Goal: Information Seeking & Learning: Learn about a topic

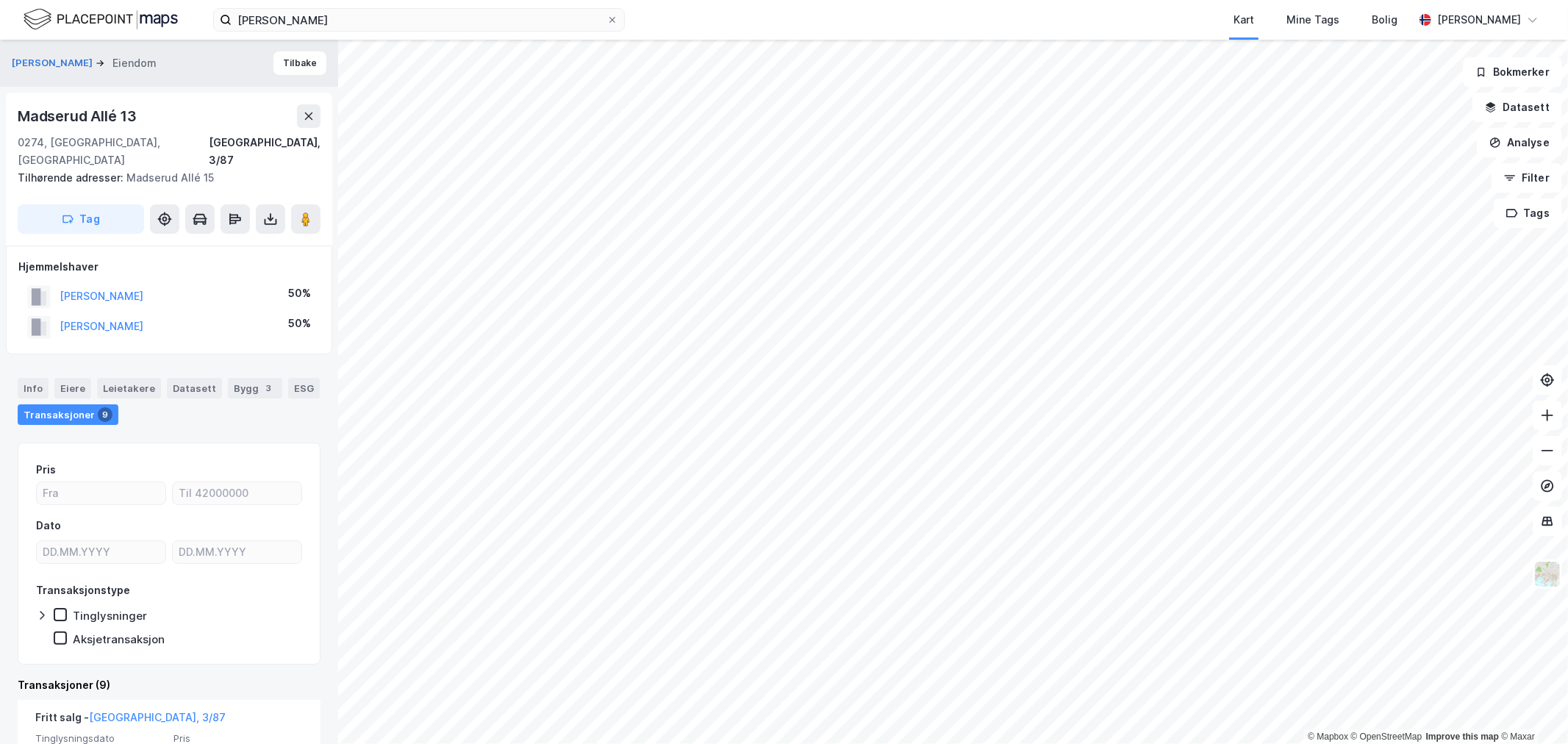
scroll to position [163, 0]
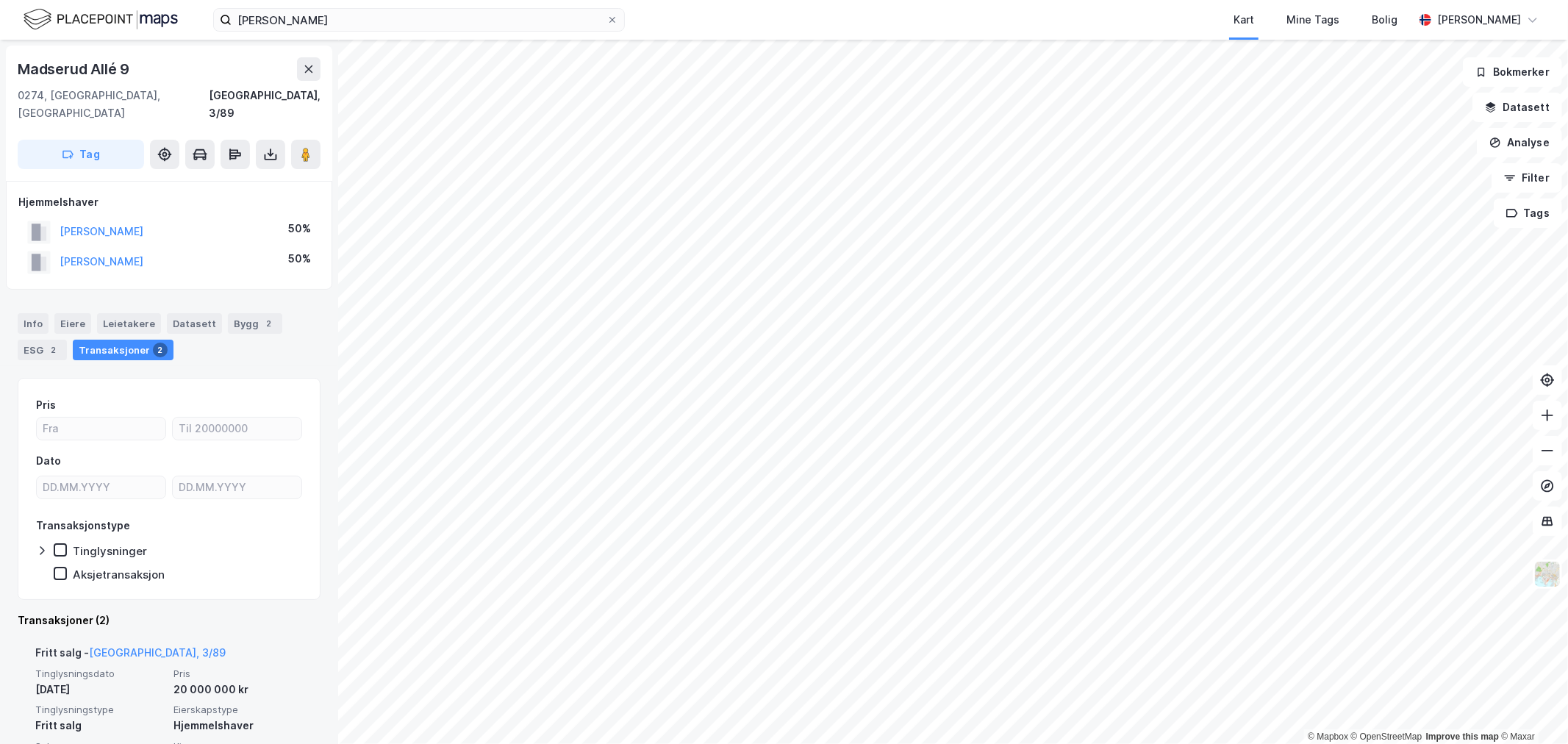
scroll to position [81, 0]
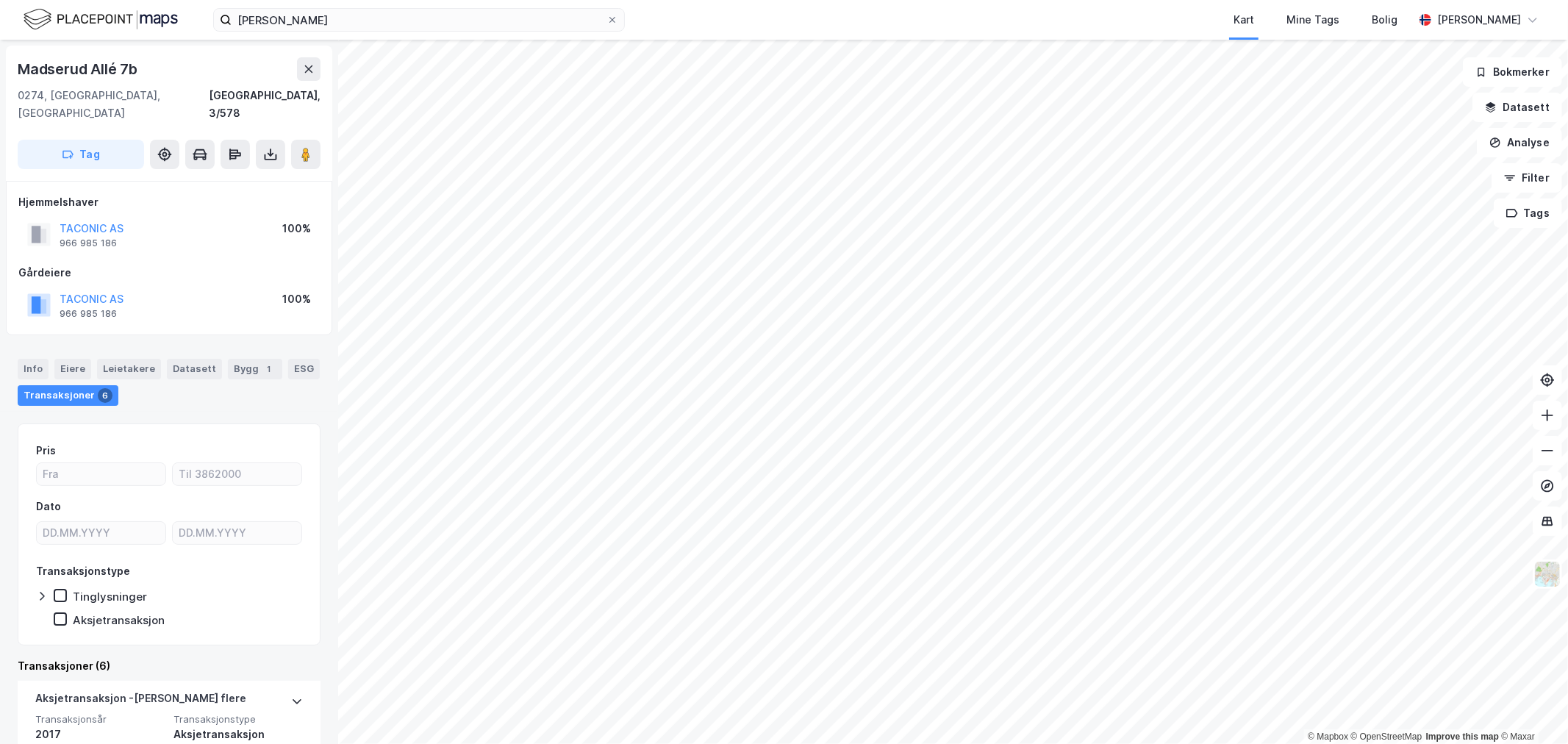
scroll to position [81, 0]
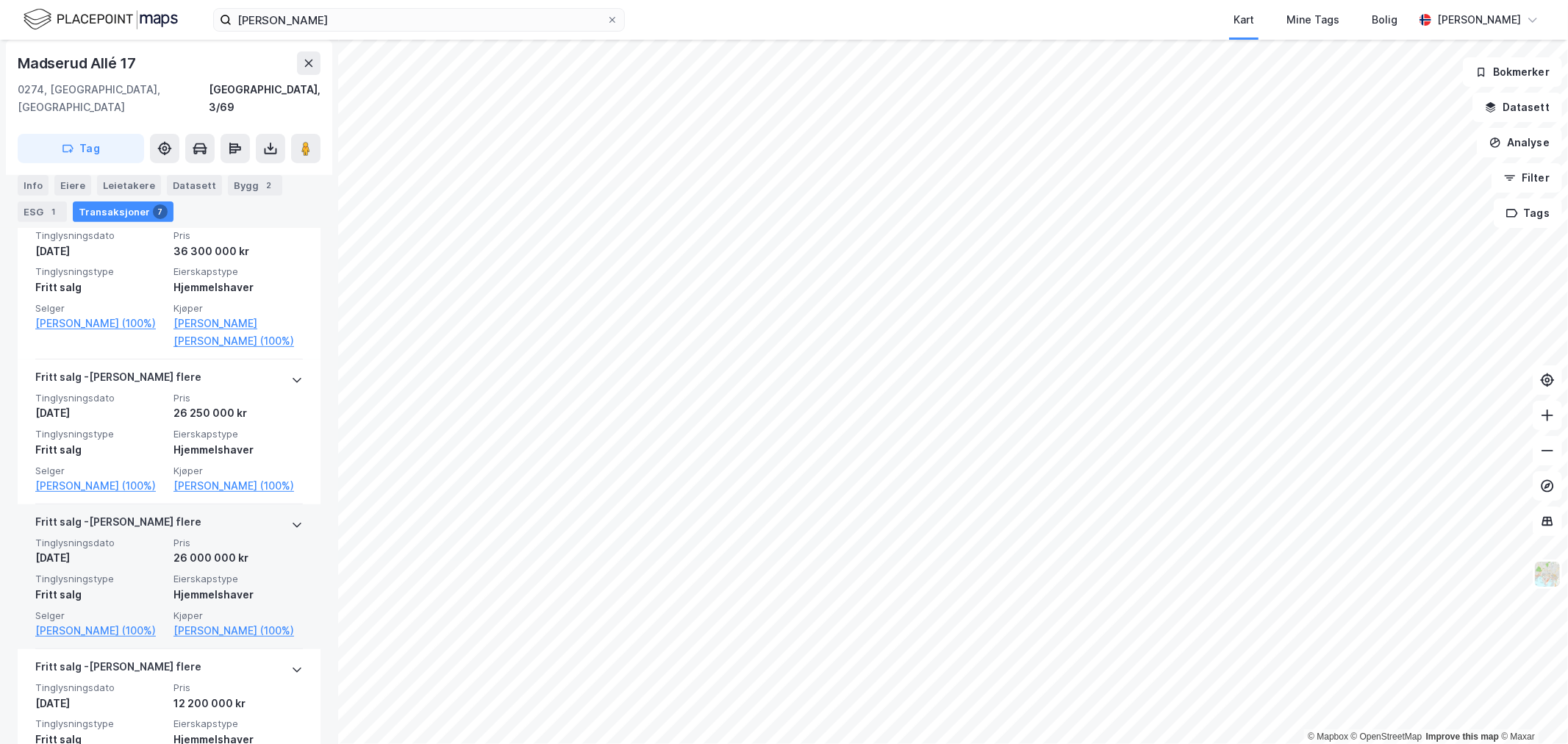
scroll to position [326, 0]
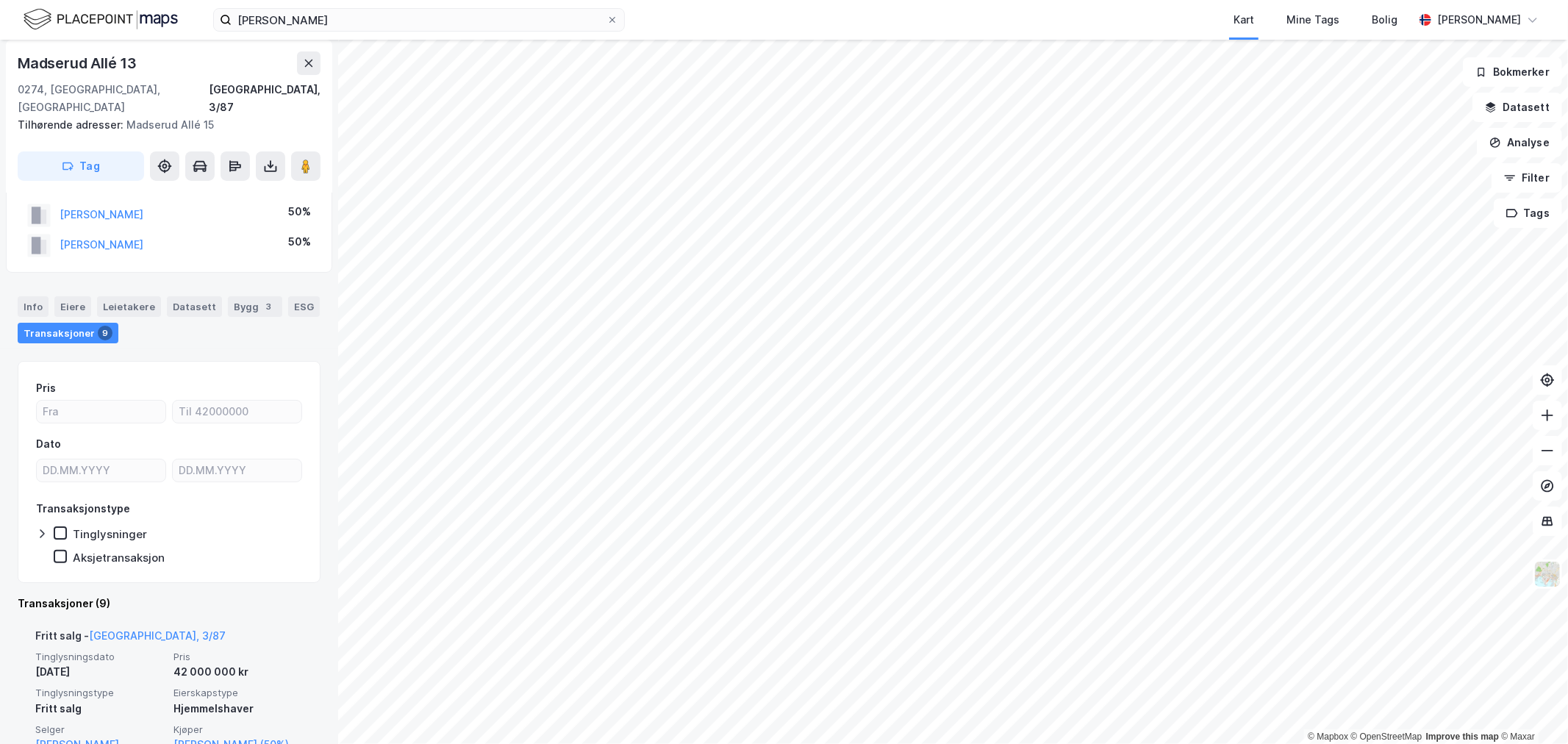
scroll to position [163, 0]
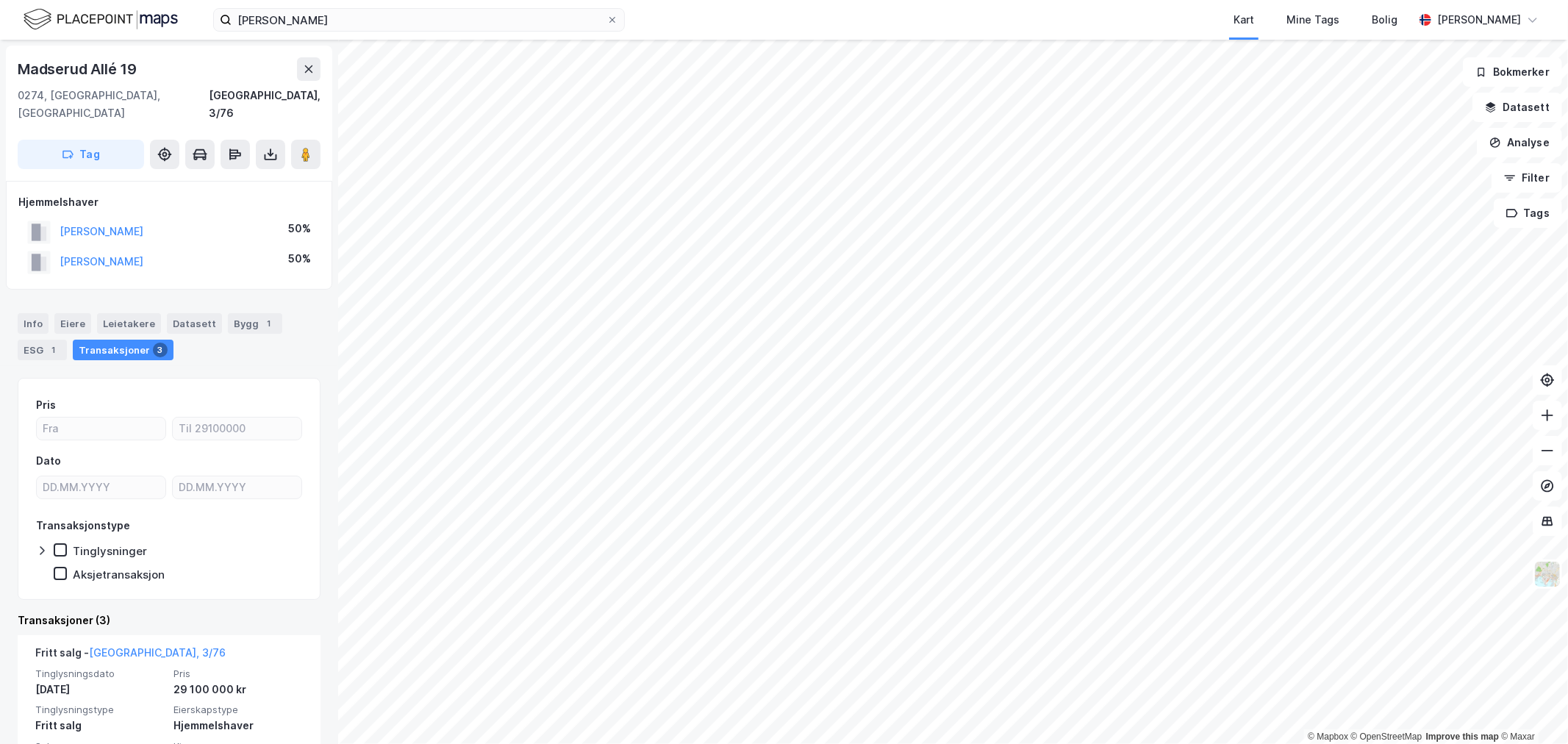
scroll to position [81, 0]
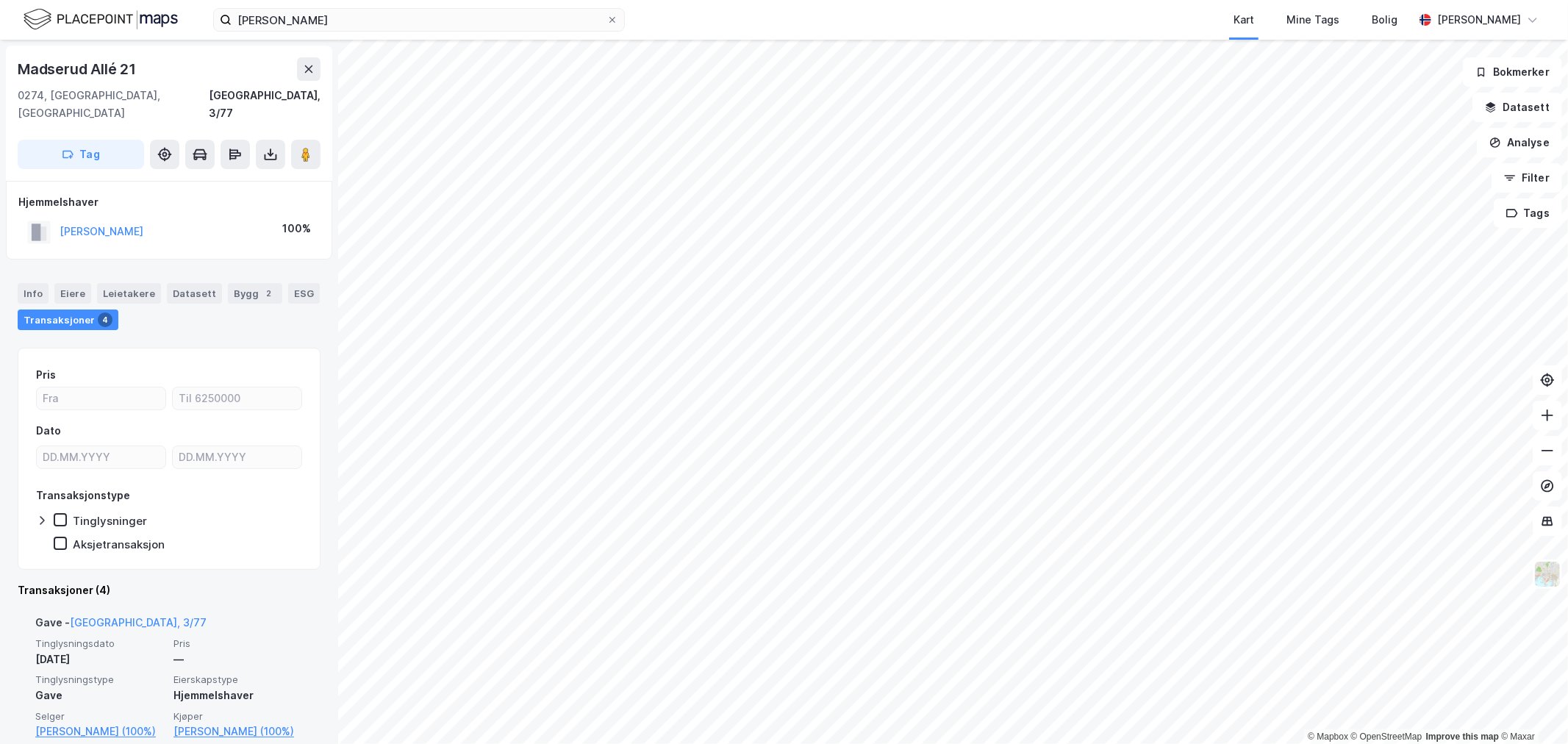
scroll to position [81, 0]
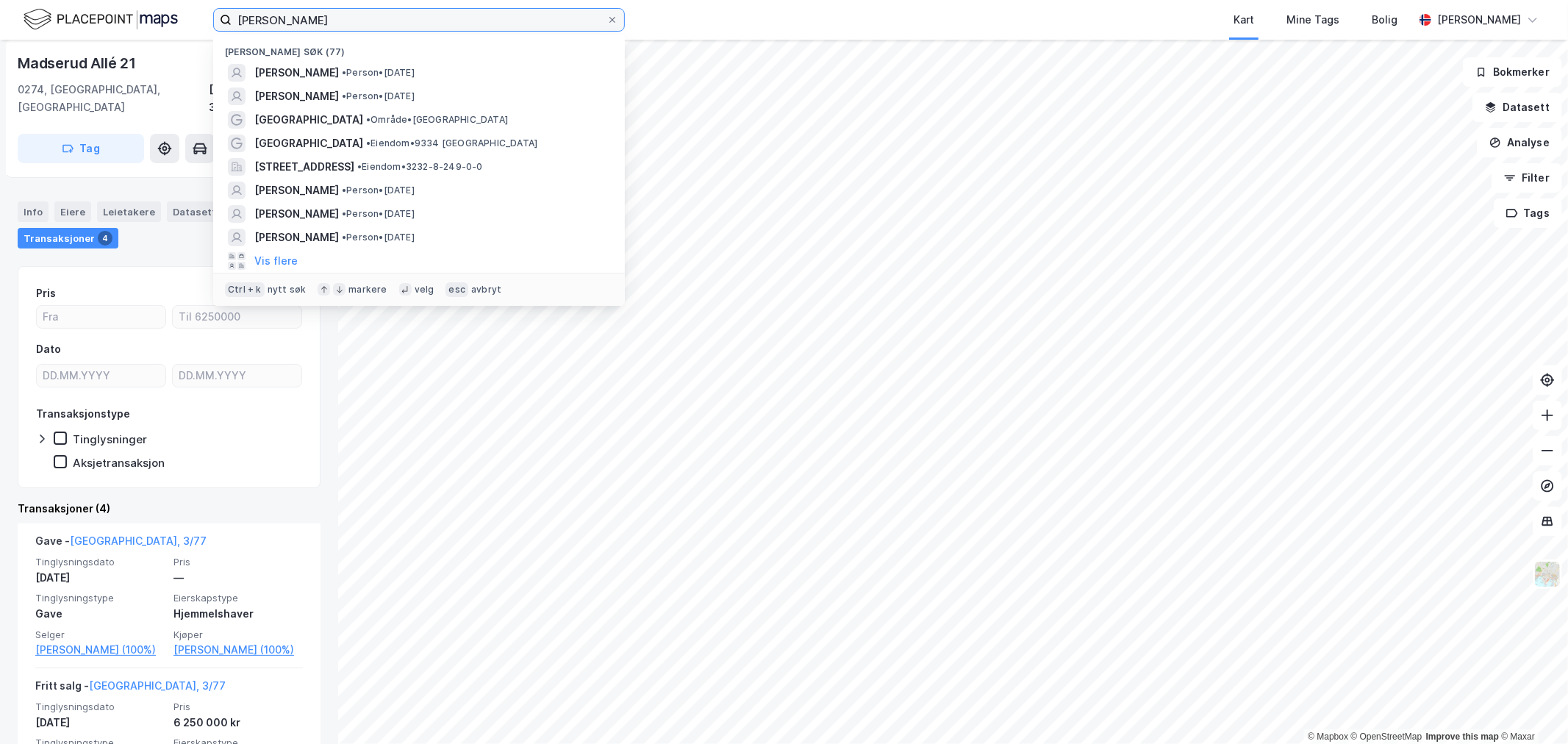
drag, startPoint x: 317, startPoint y: 13, endPoint x: 155, endPoint y: -9, distance: 163.5
click at [155, 0] on html "[PERSON_NAME] søk (77) [PERSON_NAME] • Person • [DATE] [PERSON_NAME] • Person •…" at bounding box center [784, 372] width 1568 height 744
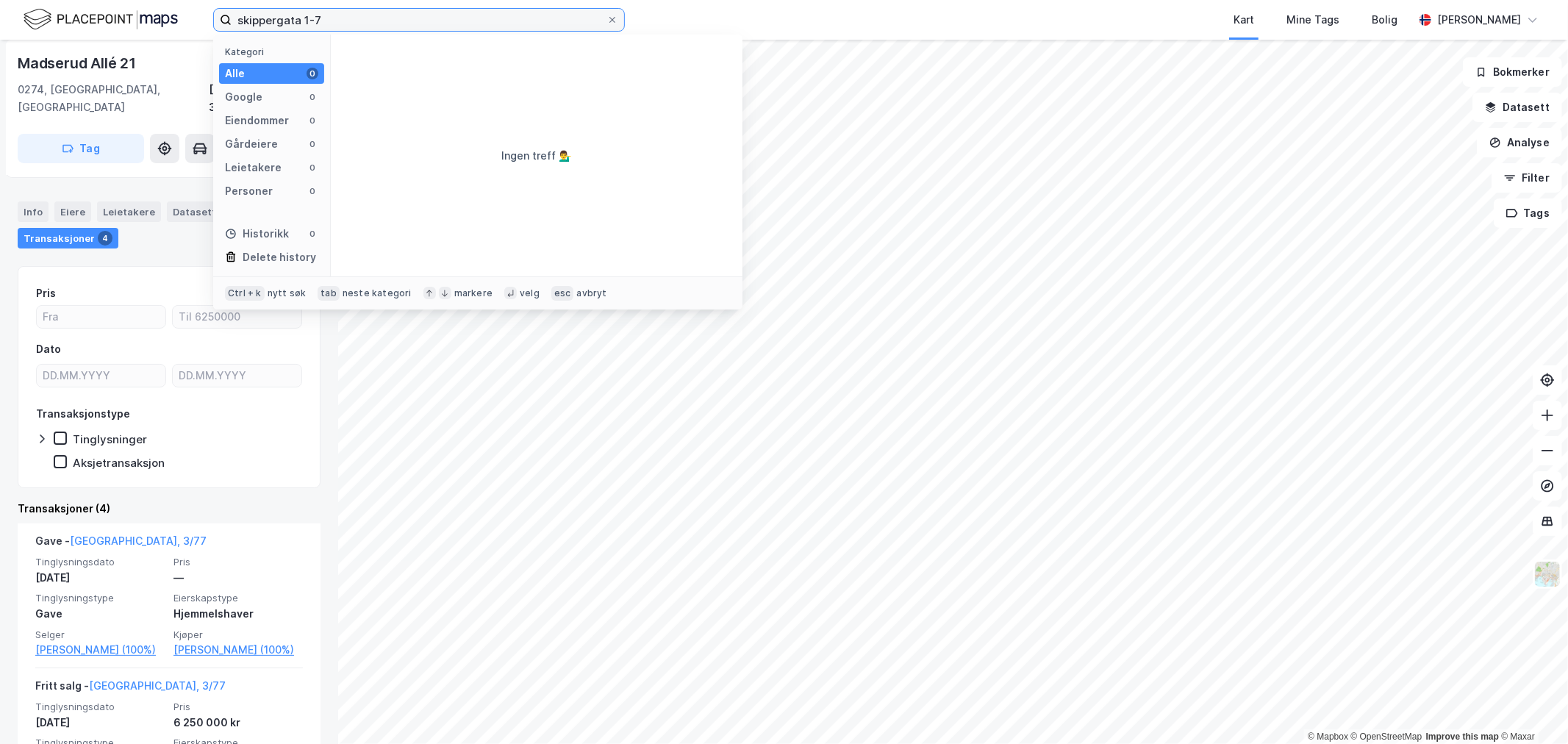
click at [348, 19] on input "skippergata 1-7" at bounding box center [419, 19] width 375 height 22
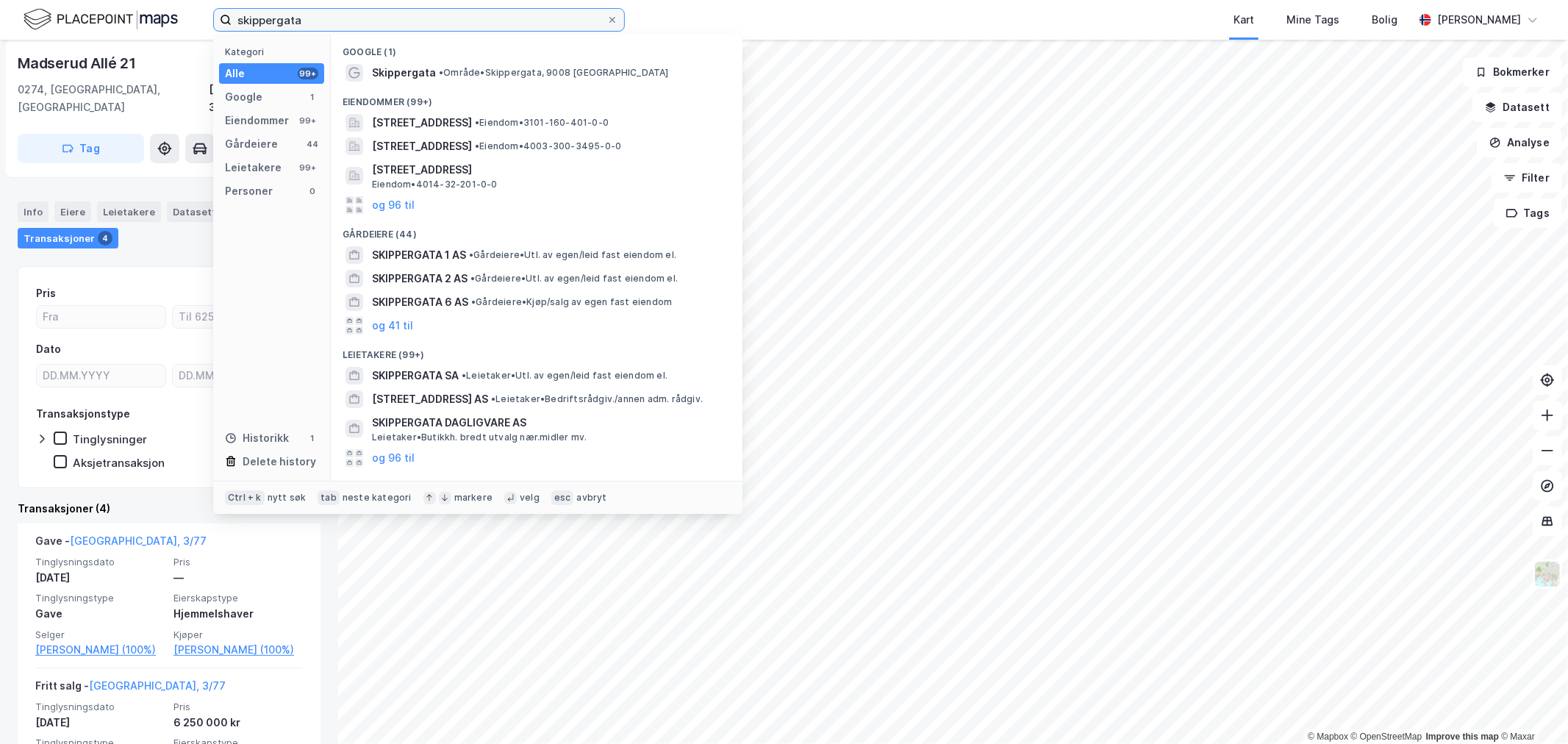
click at [452, 23] on input "skippergata" at bounding box center [419, 19] width 375 height 22
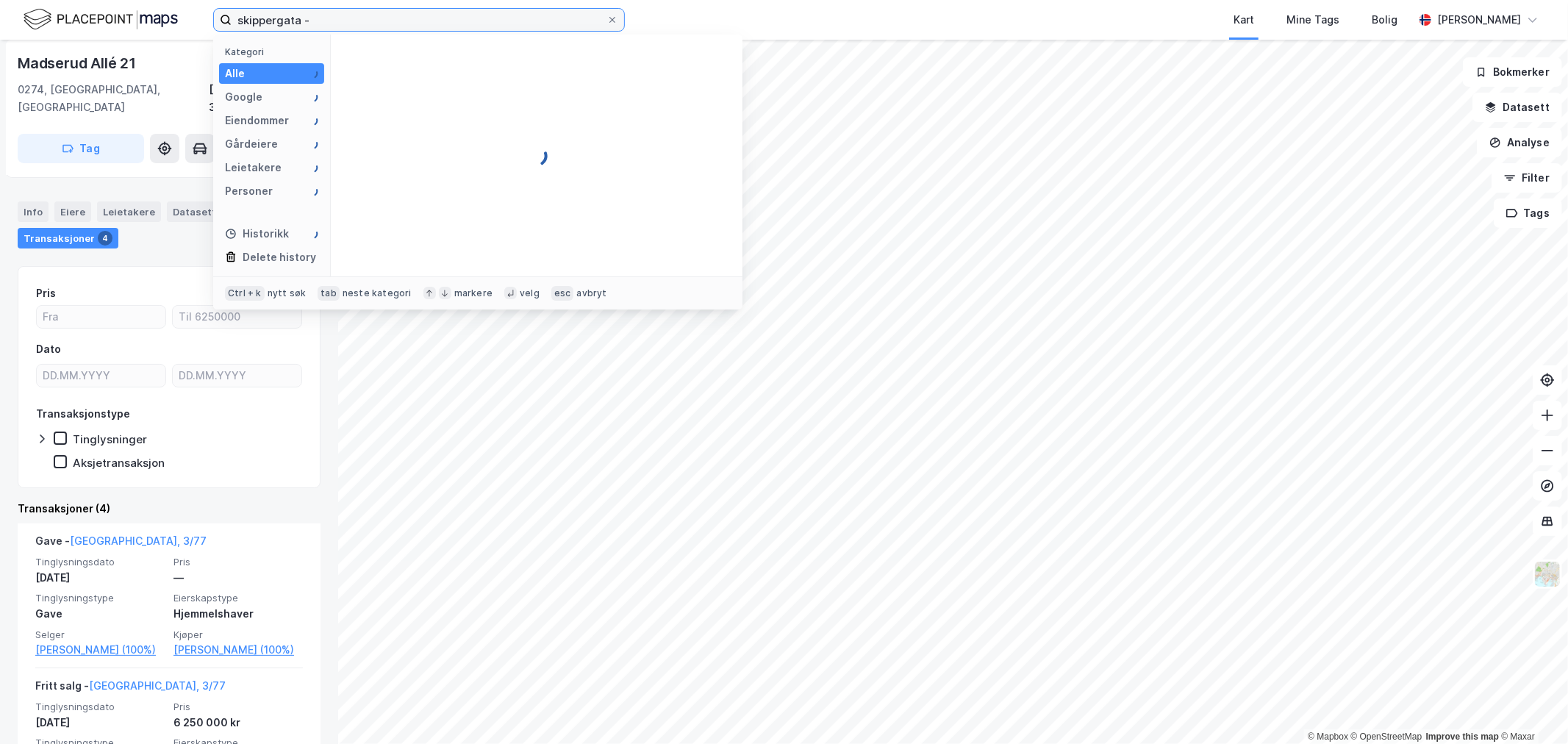
click at [452, 23] on input "skippergata -" at bounding box center [419, 19] width 375 height 22
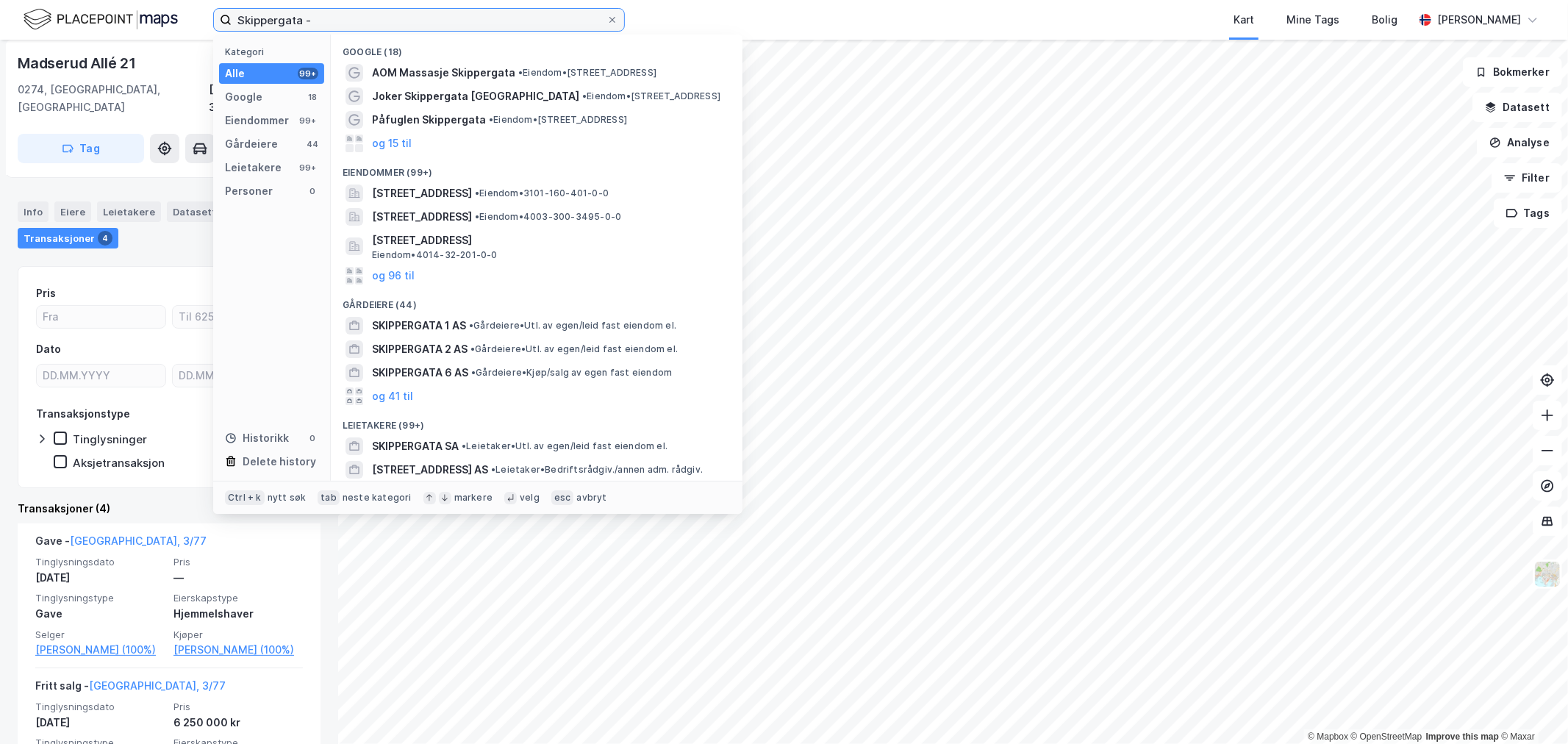
click at [365, 13] on input "Skippergata -" at bounding box center [419, 19] width 375 height 22
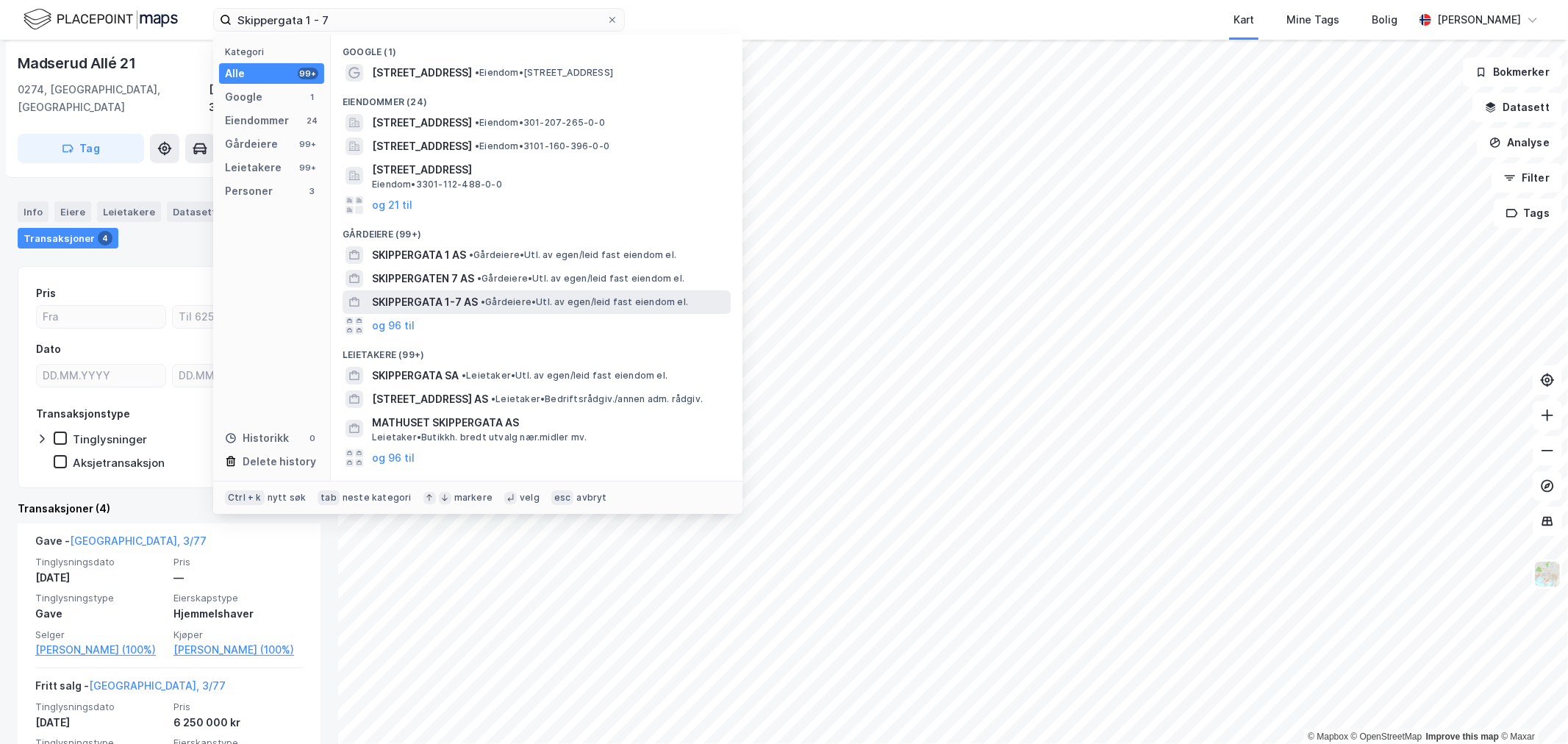
click at [435, 307] on span "SKIPPERGATA 1-7 AS" at bounding box center [425, 303] width 106 height 18
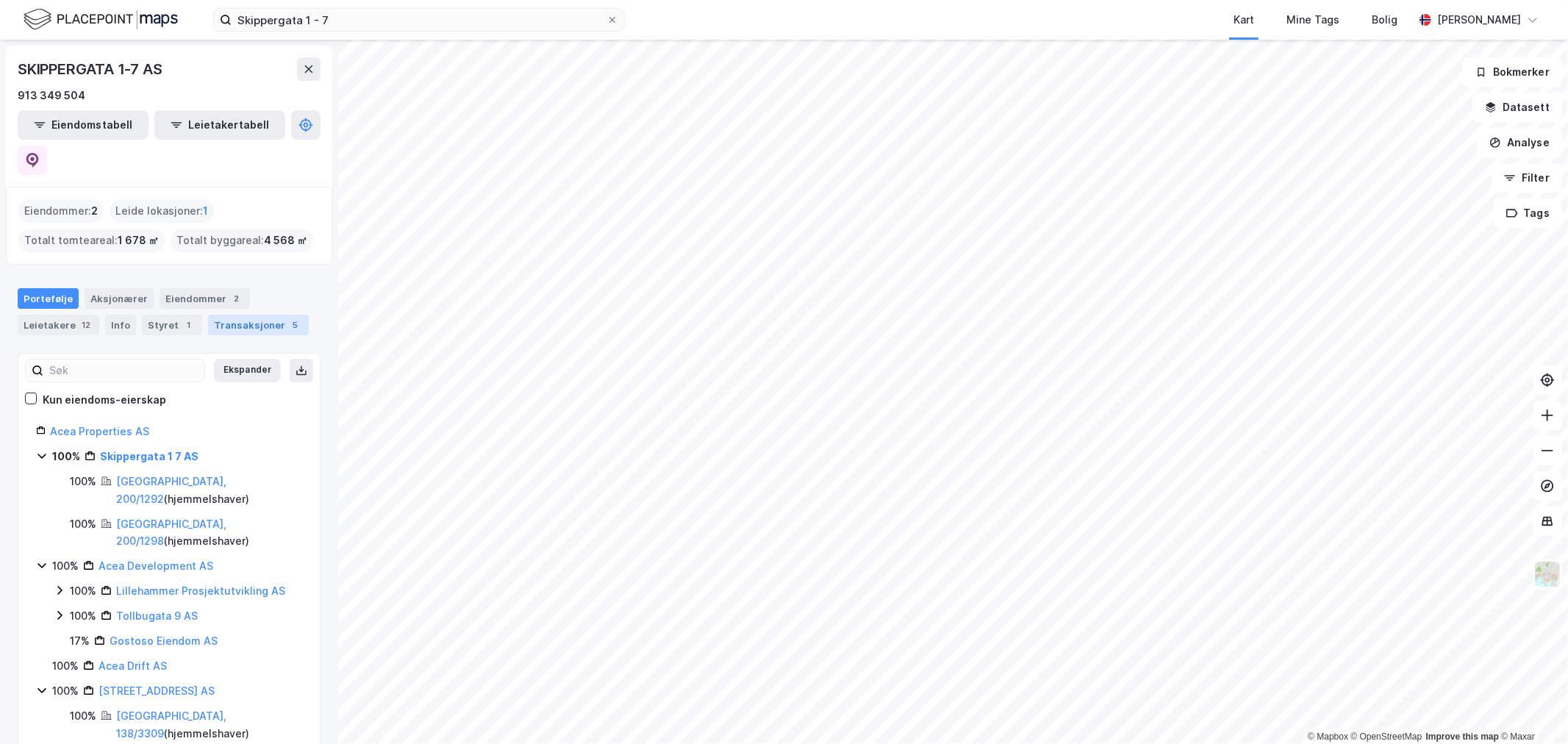
click at [260, 315] on div "Transaksjoner 5" at bounding box center [258, 325] width 101 height 20
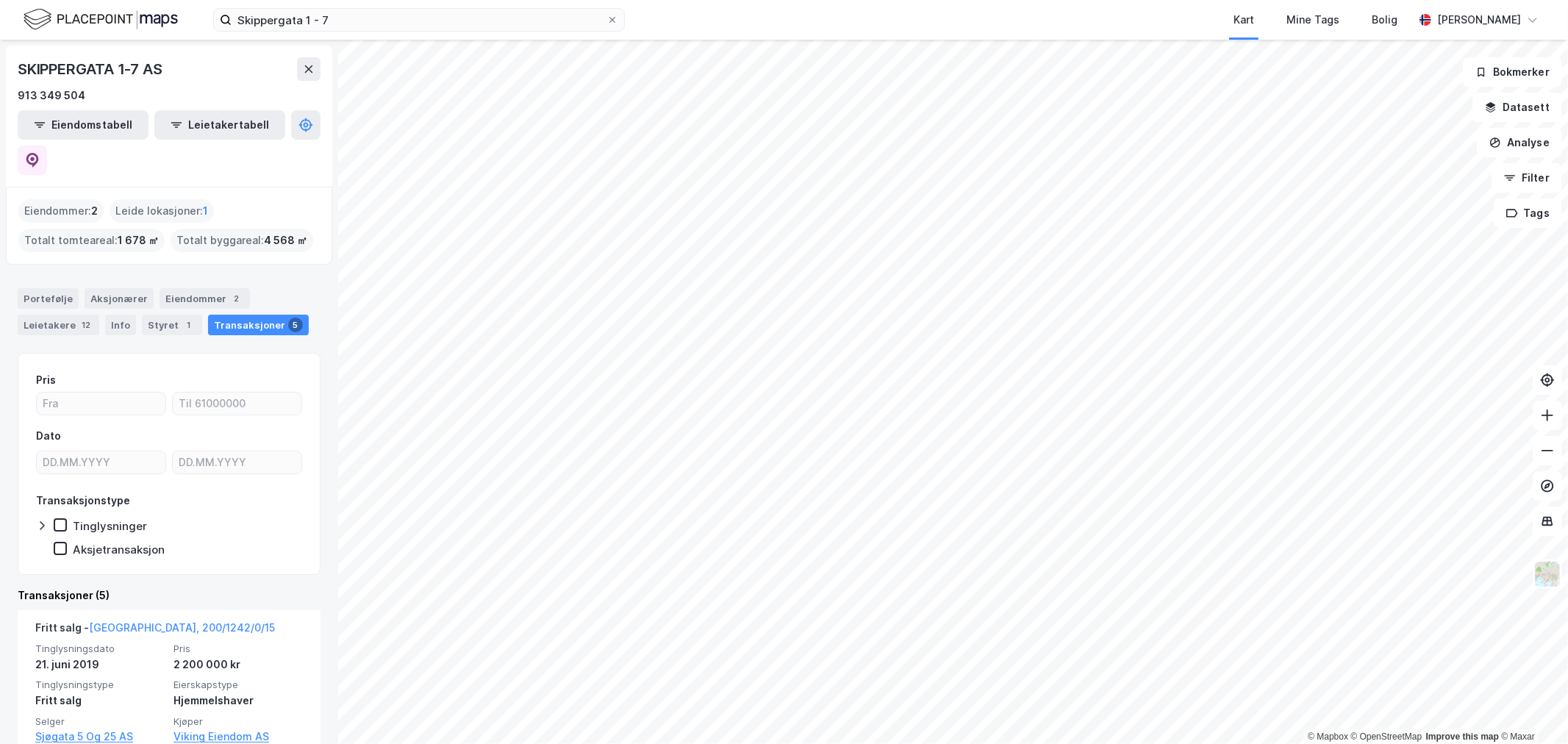
click at [60, 199] on div "Eiendommer : 2" at bounding box center [61, 211] width 85 height 24
click at [37, 315] on div "Leietakere 12" at bounding box center [58, 325] width 81 height 20
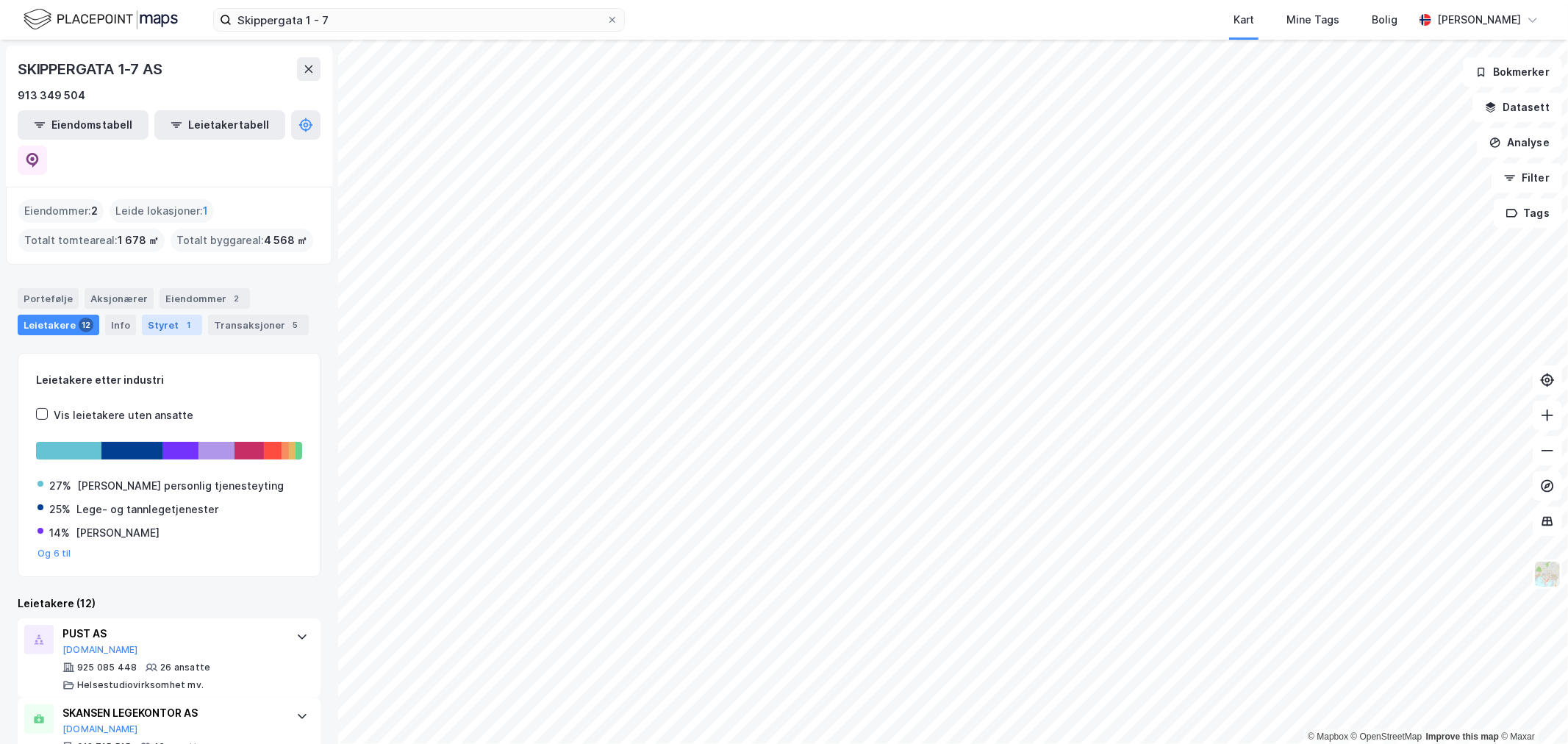
click at [181, 318] on div "1" at bounding box center [188, 325] width 15 height 15
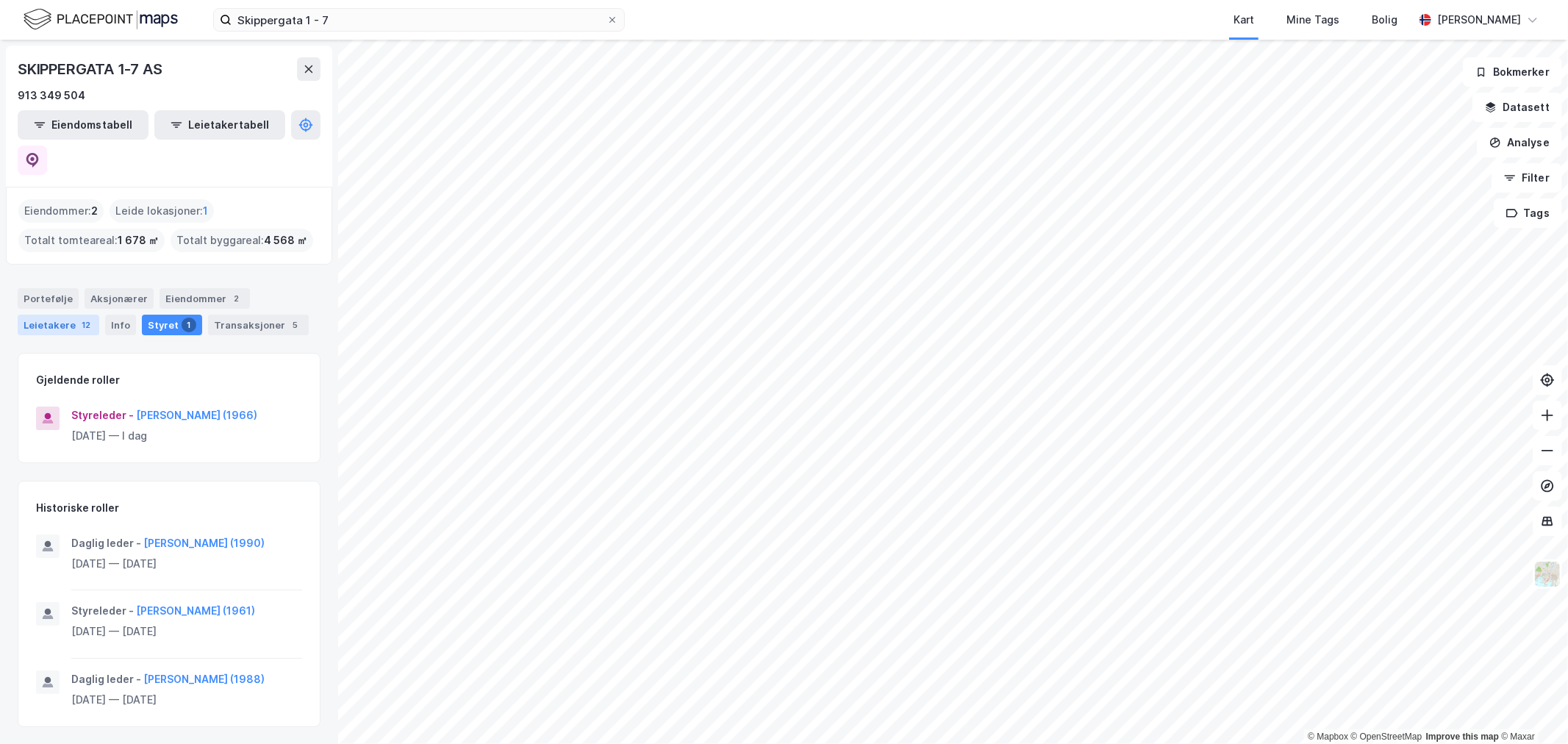
click at [57, 315] on div "Leietakere 12" at bounding box center [58, 325] width 81 height 20
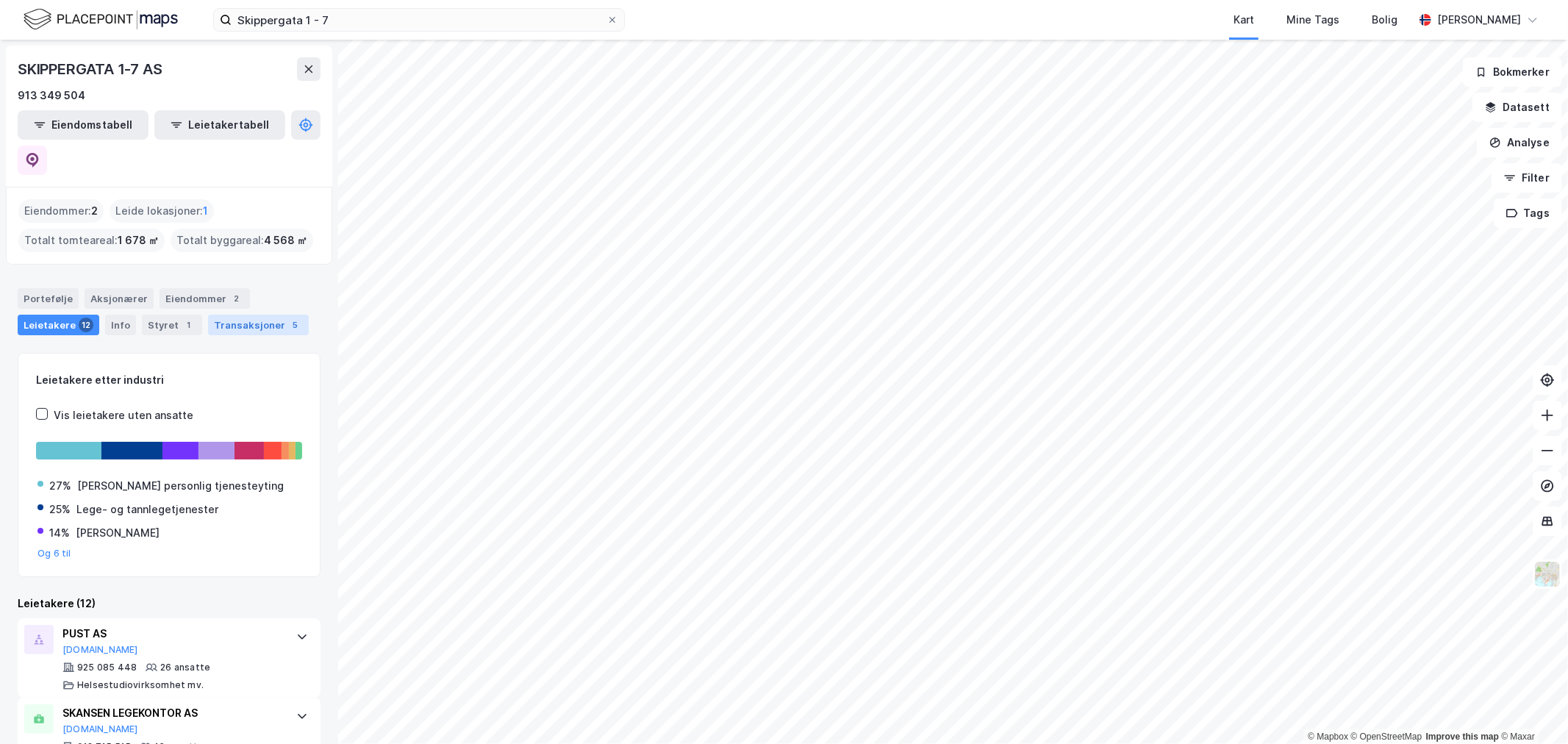
click at [222, 315] on div "Transaksjoner 5" at bounding box center [258, 325] width 101 height 20
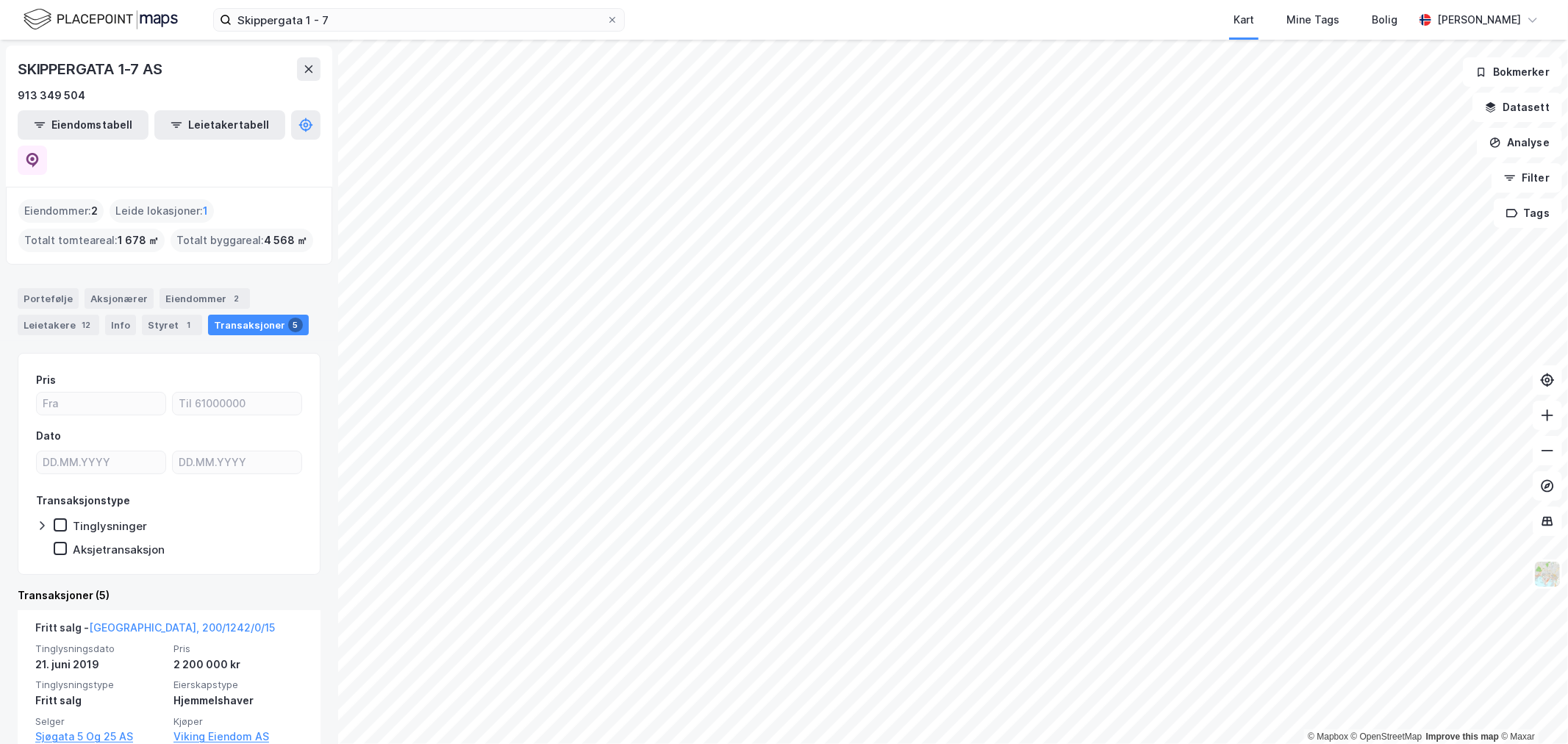
click at [63, 228] on div "Totalt tomteareal : 1 678 ㎡" at bounding box center [91, 240] width 146 height 24
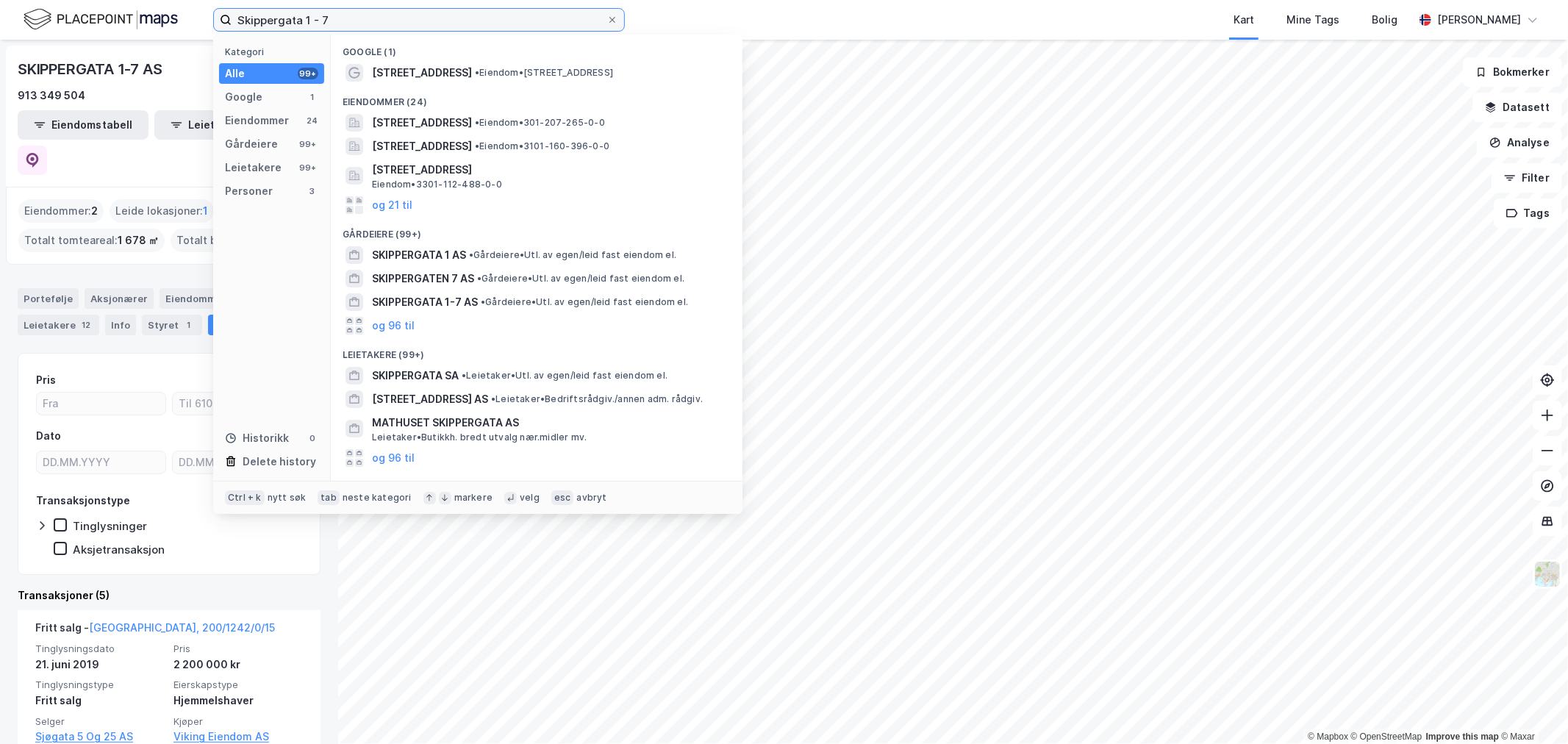
drag, startPoint x: 348, startPoint y: 20, endPoint x: 57, endPoint y: 1, distance: 291.6
click at [75, 18] on div "Skippergata 1 - 7 Kategori Alle 99+ Google 1 Eiendommer 24 Gårdeiere 99+ Leieta…" at bounding box center [784, 19] width 1568 height 40
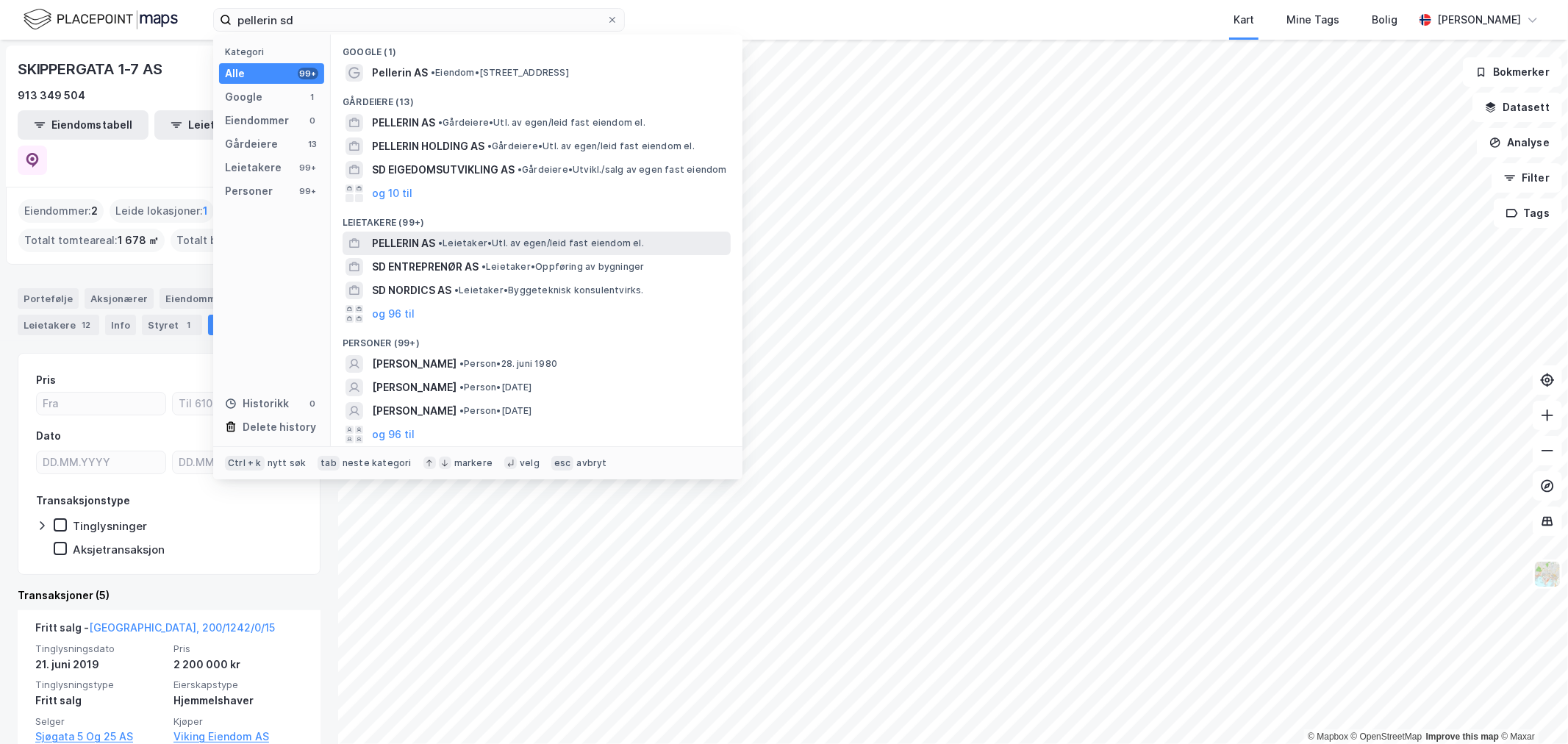
click at [402, 245] on span "PELLERIN AS" at bounding box center [402, 243] width 63 height 18
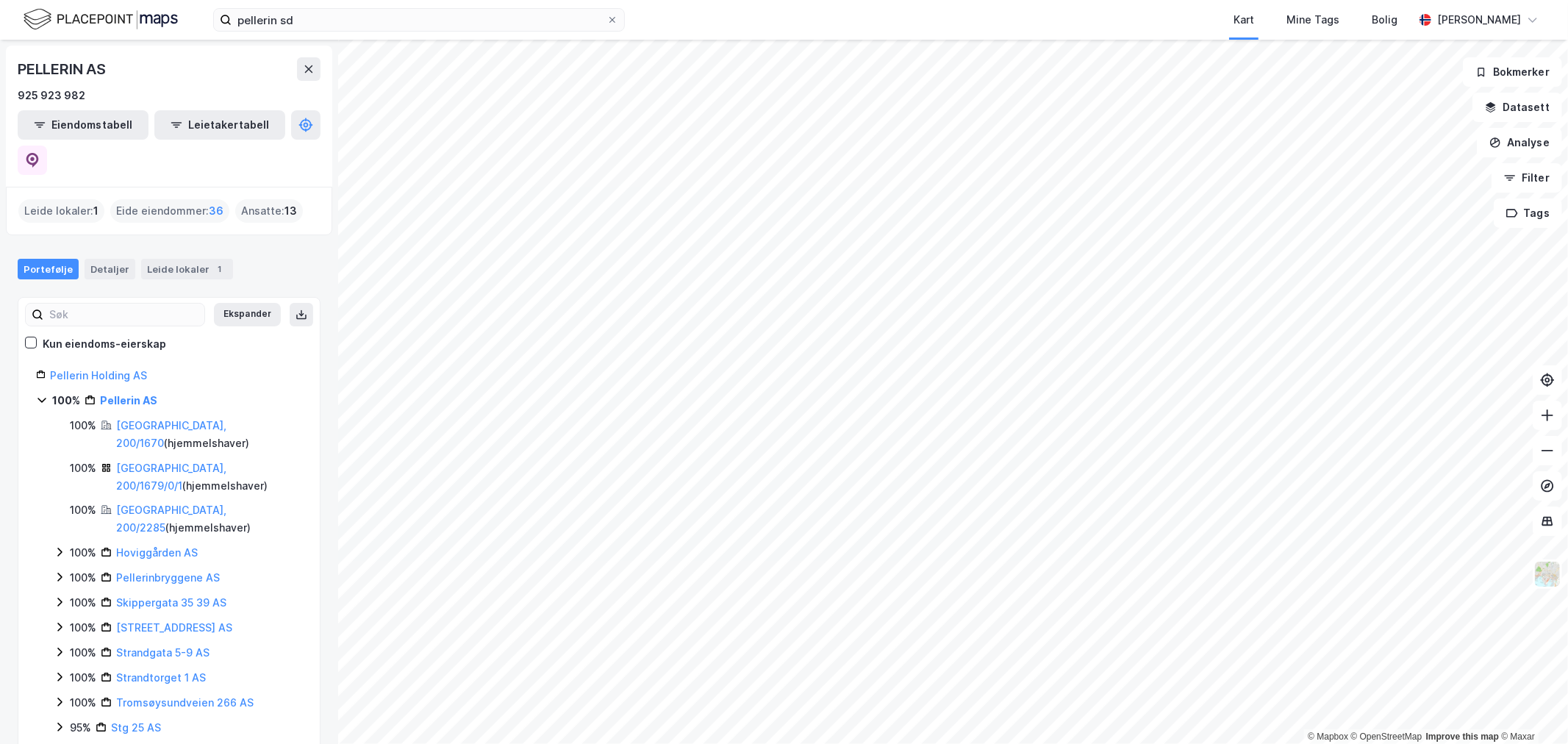
scroll to position [68, 0]
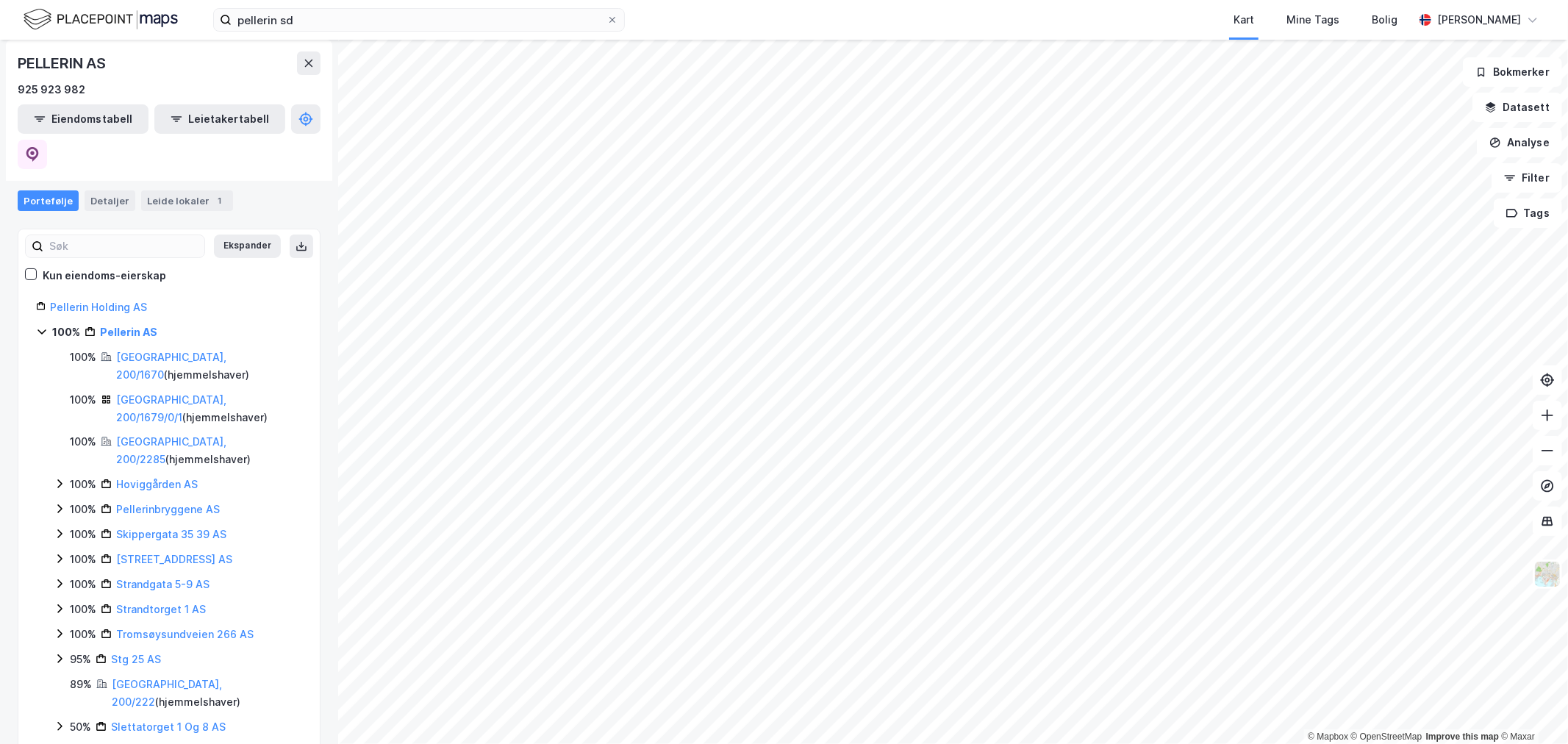
click at [64, 720] on icon at bounding box center [59, 725] width 11 height 12
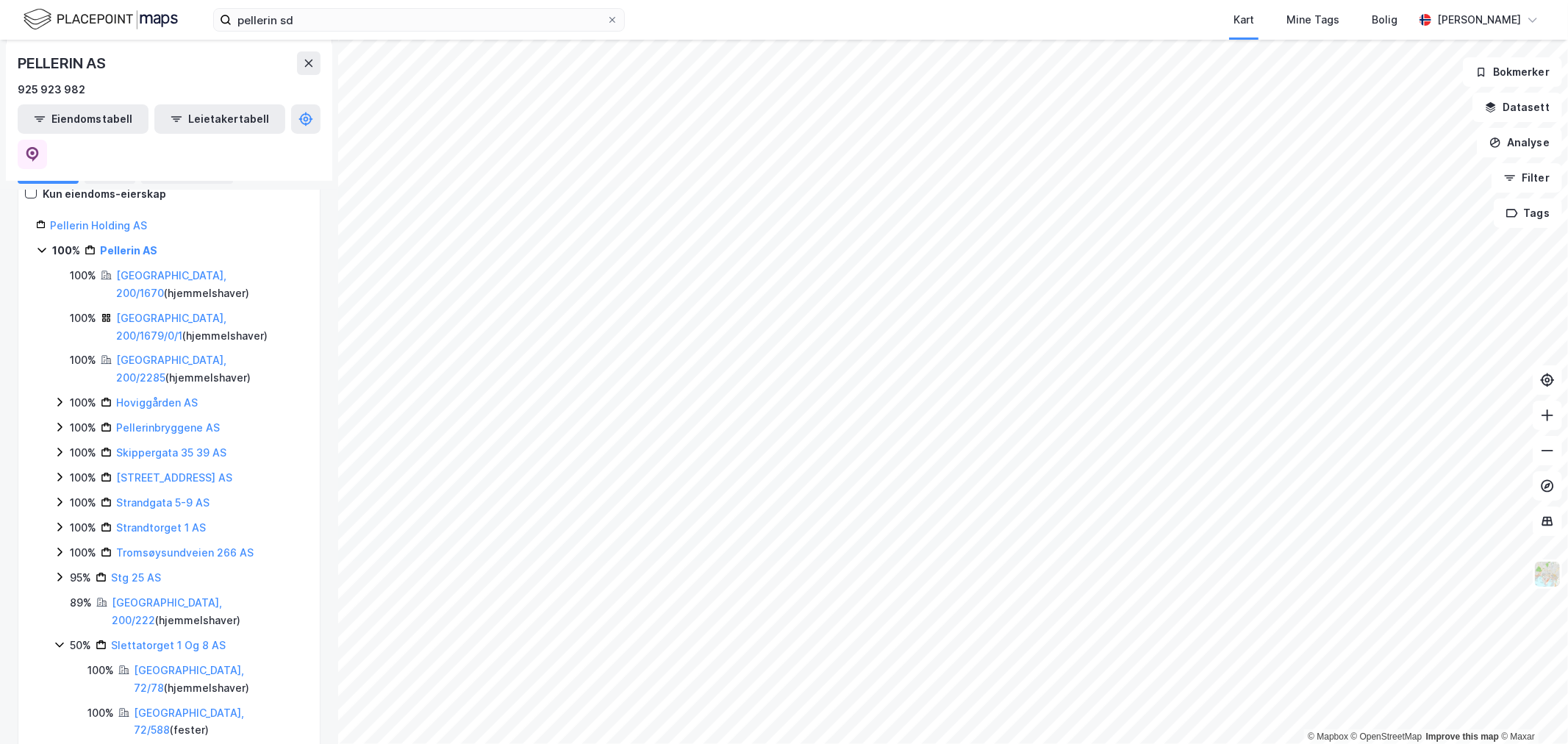
click at [62, 541] on div "100% [GEOGRAPHIC_DATA], 200/1670 ( hjemmelshaver ) 100% [GEOGRAPHIC_DATA], 200/…" at bounding box center [178, 694] width 249 height 855
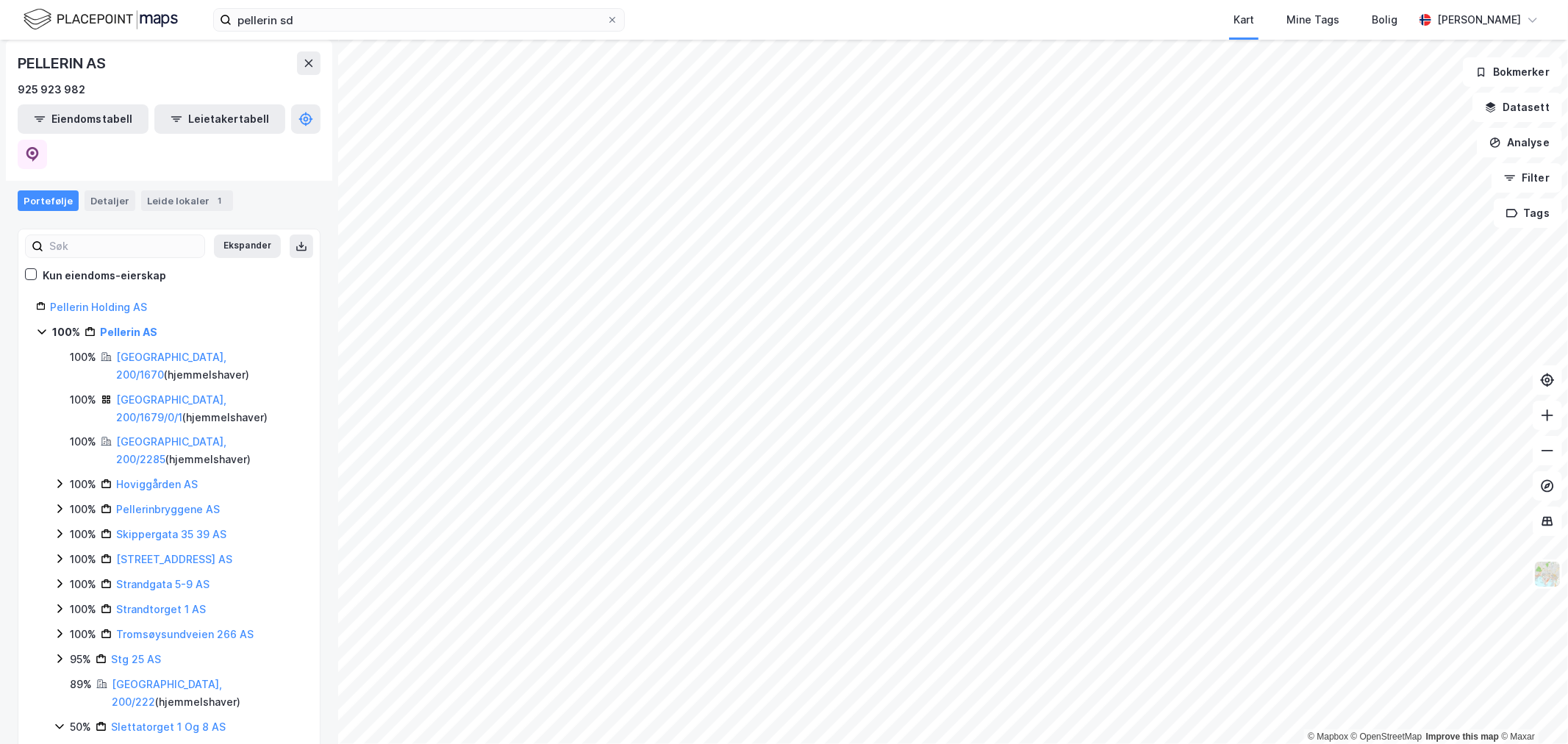
click at [59, 555] on icon at bounding box center [59, 559] width 4 height 9
click at [59, 553] on icon at bounding box center [59, 558] width 11 height 12
click at [59, 528] on icon at bounding box center [59, 533] width 11 height 12
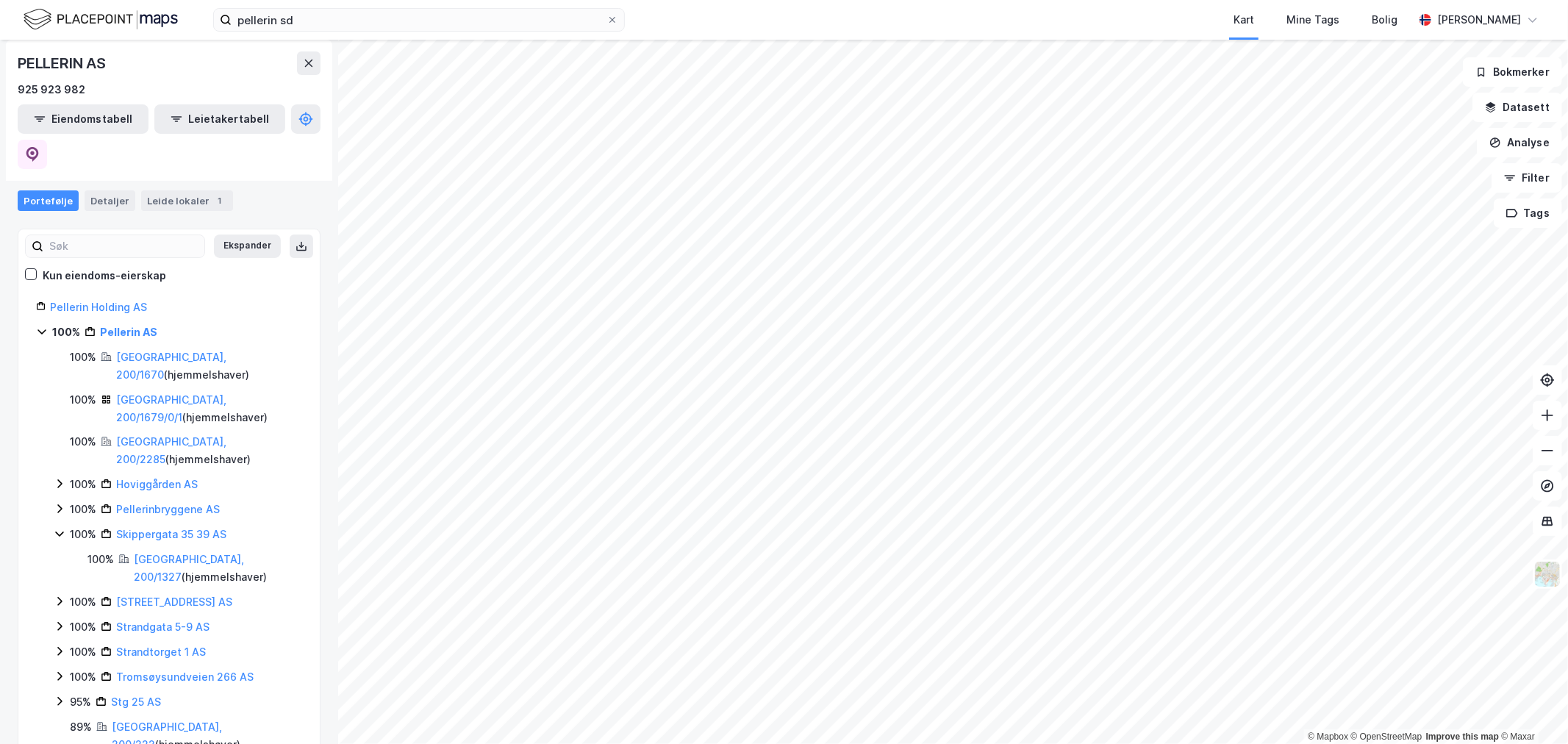
click at [61, 528] on icon at bounding box center [59, 533] width 11 height 12
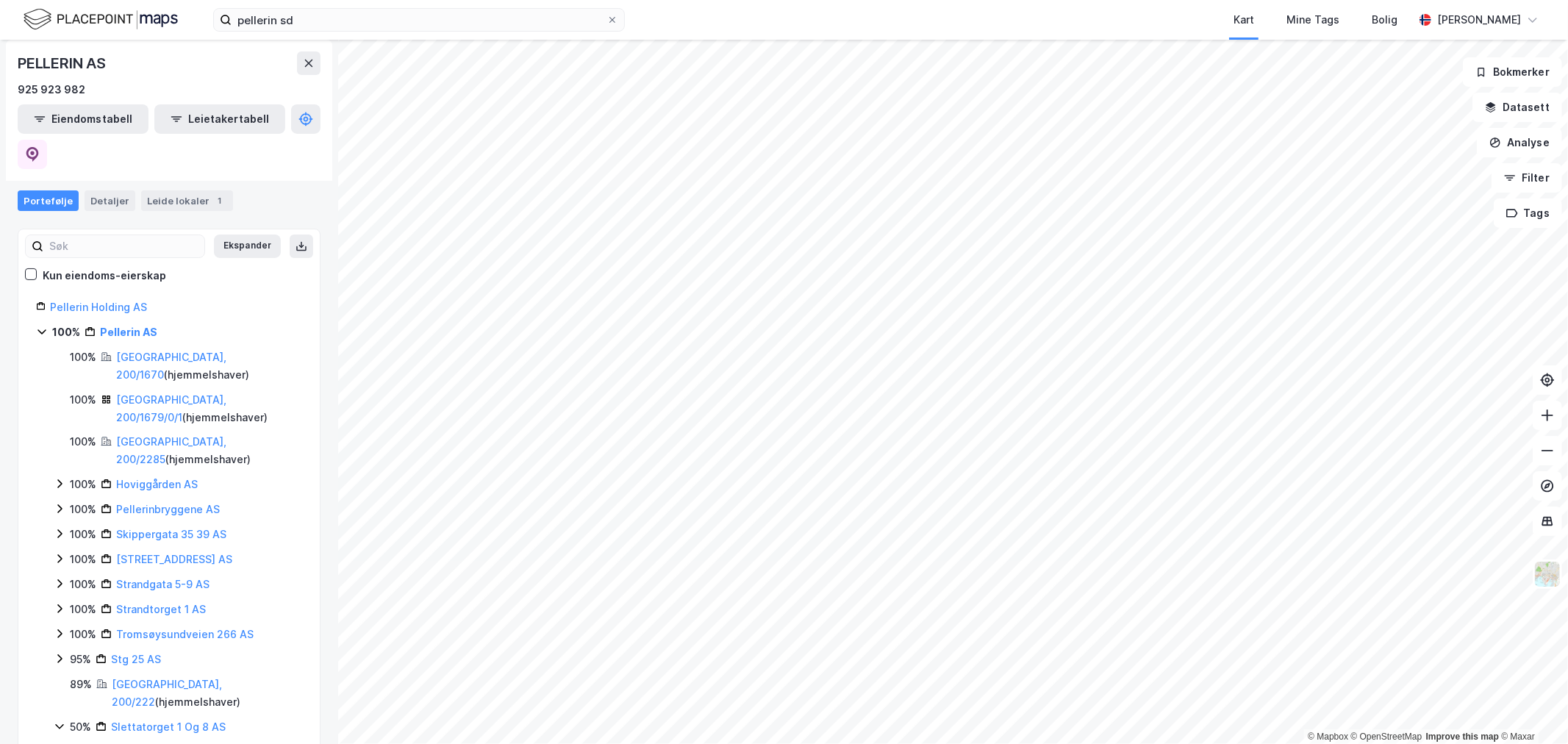
click at [57, 502] on icon at bounding box center [59, 508] width 11 height 12
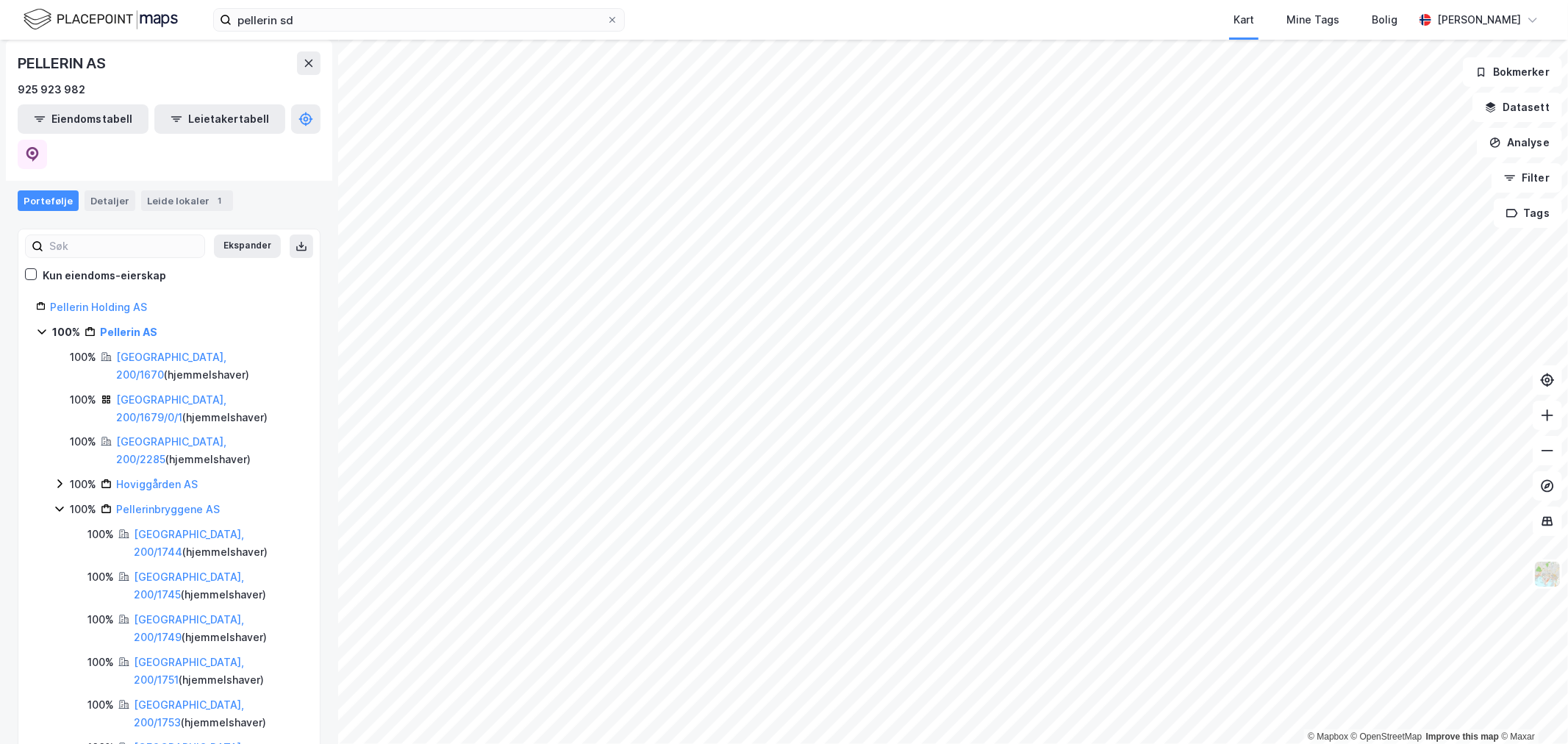
click at [57, 502] on icon at bounding box center [59, 508] width 11 height 12
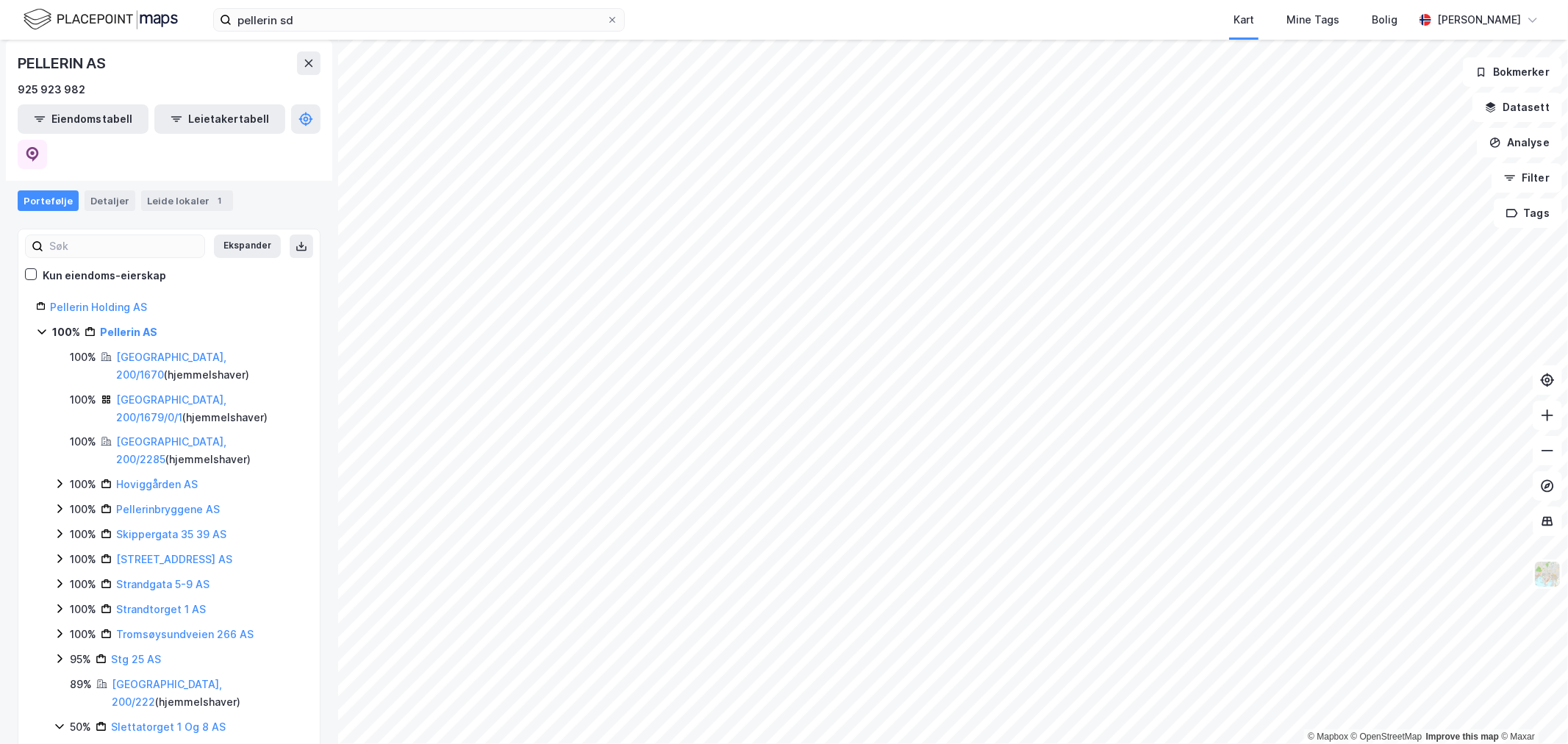
click at [57, 478] on icon at bounding box center [59, 483] width 11 height 12
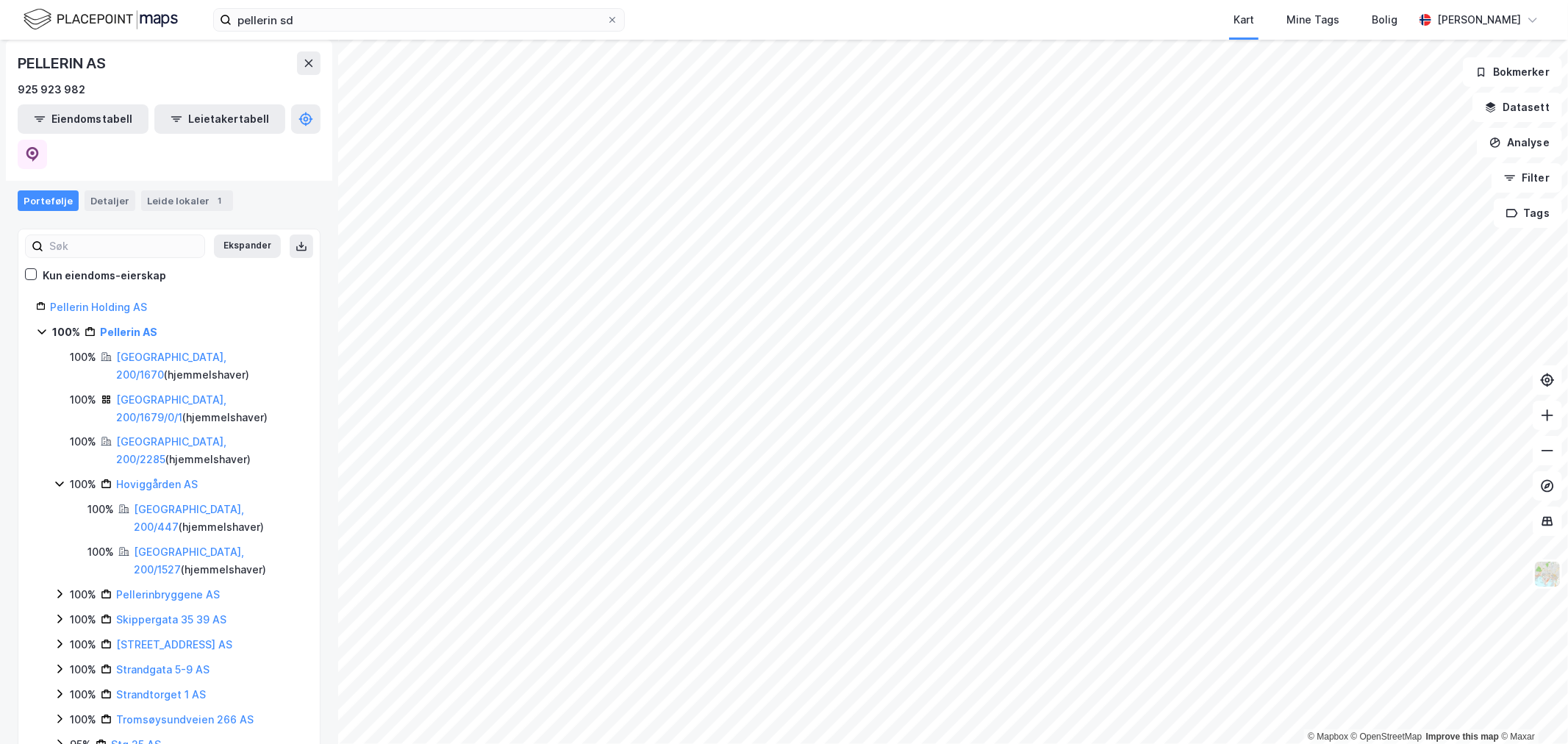
click at [57, 482] on icon at bounding box center [58, 485] width 8 height 5
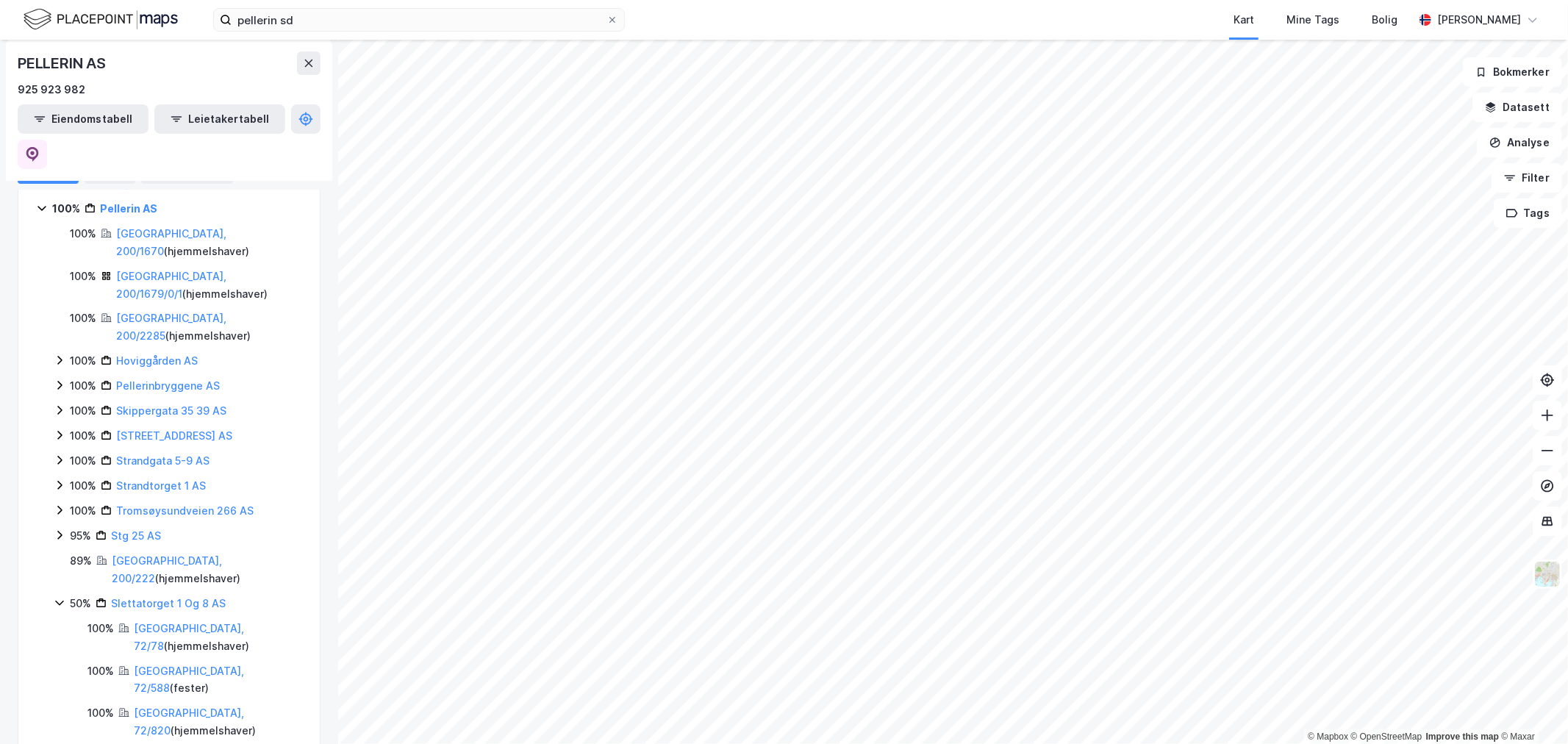
click at [56, 597] on icon at bounding box center [59, 602] width 11 height 12
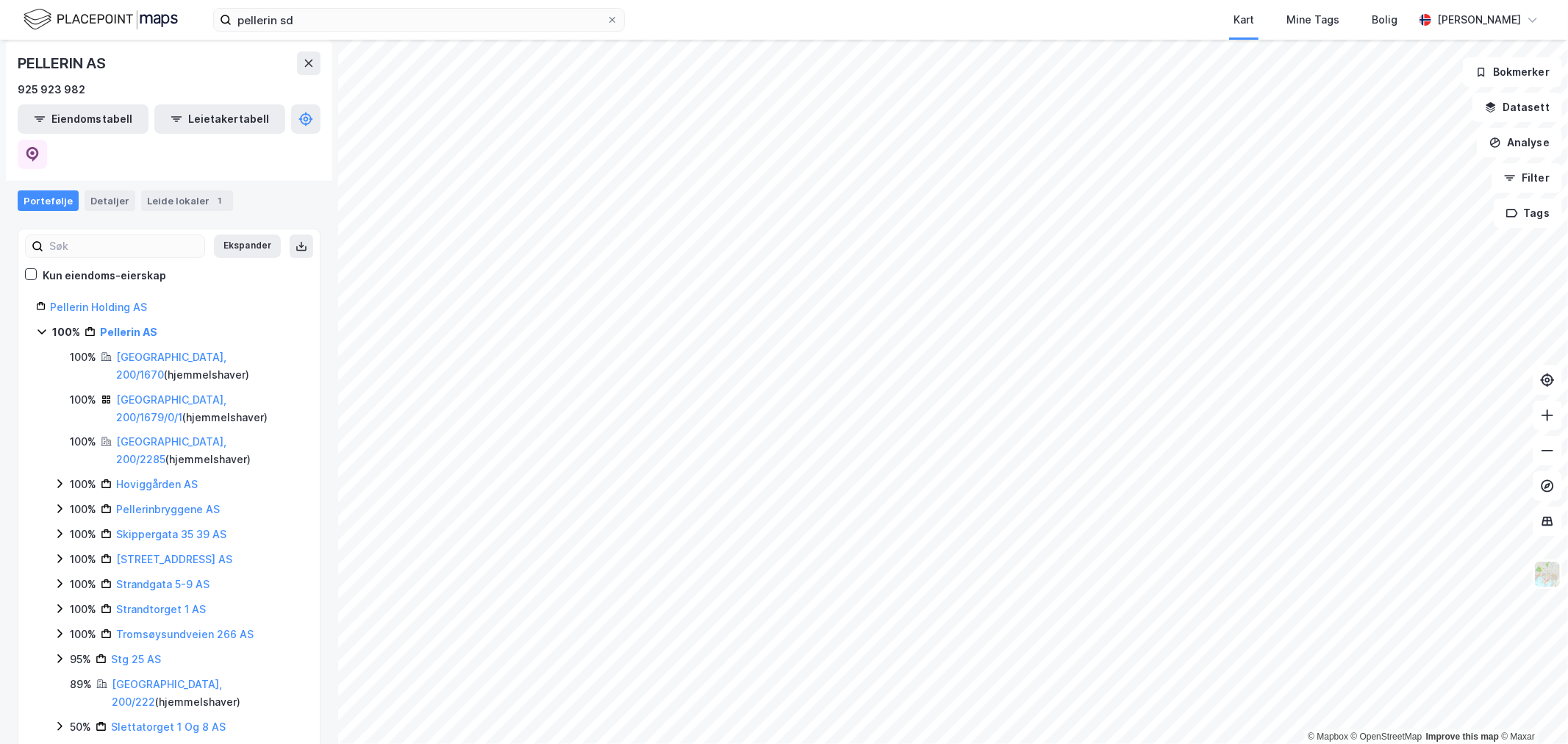
click at [44, 326] on icon at bounding box center [42, 331] width 11 height 12
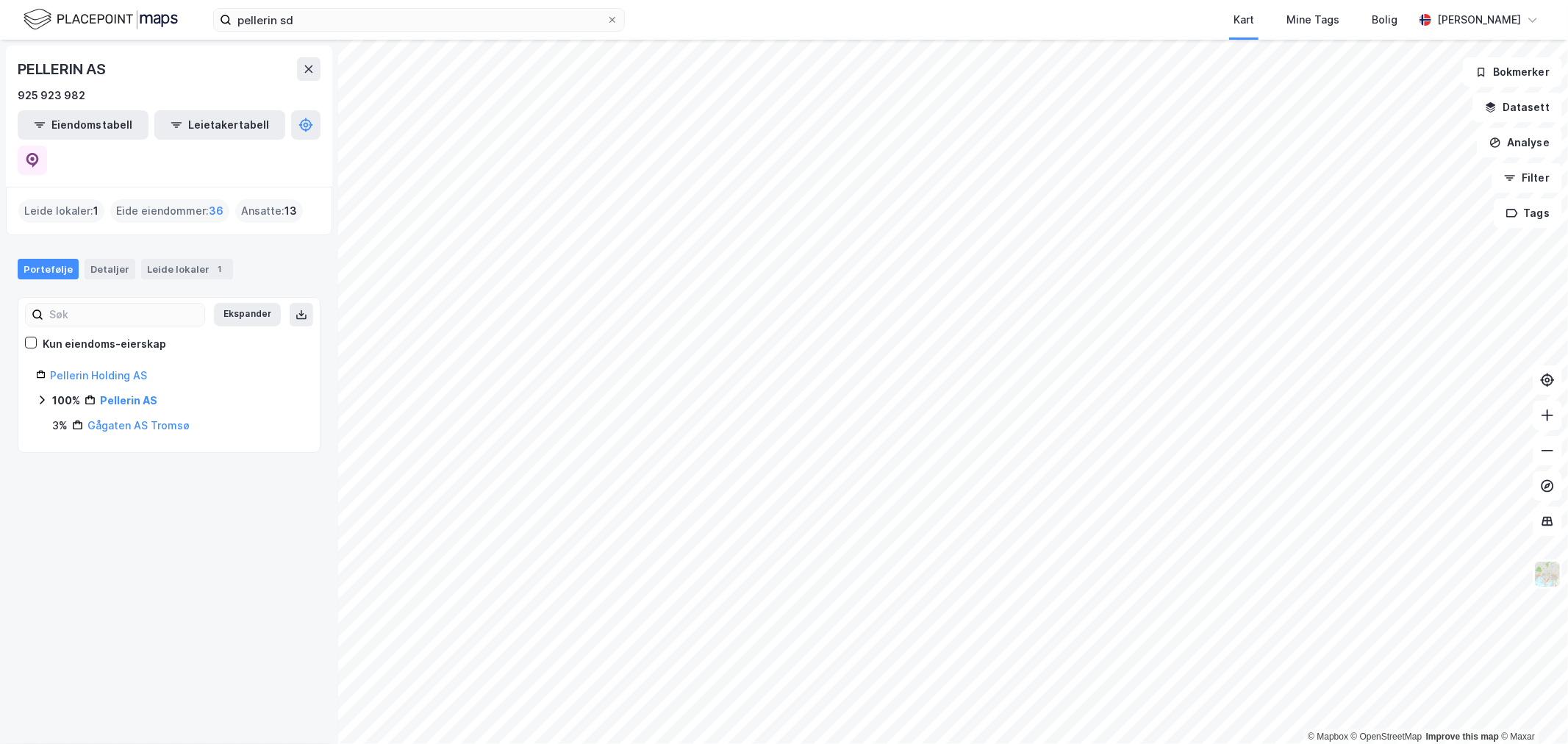
click at [42, 394] on icon at bounding box center [42, 399] width 11 height 12
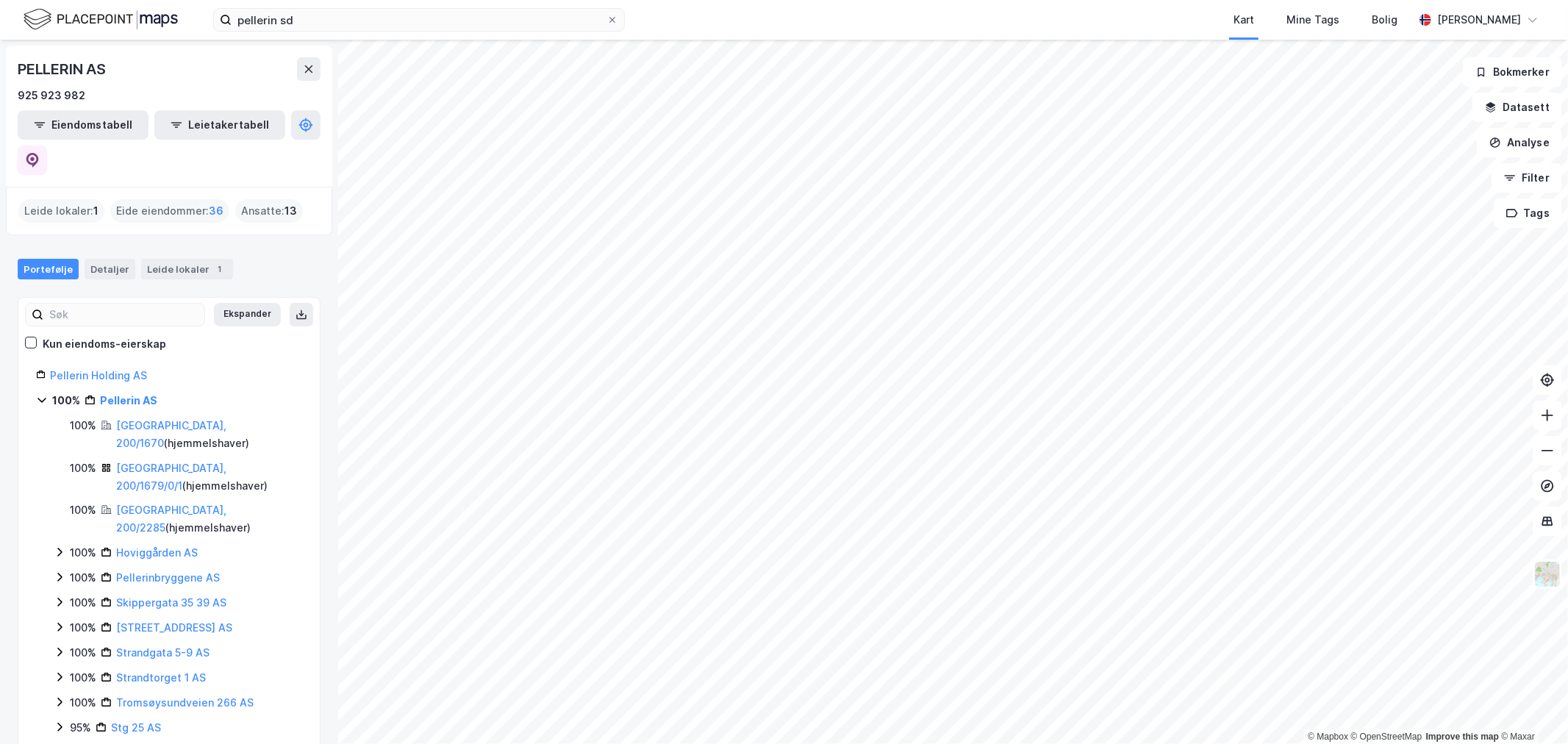
click at [60, 672] on icon at bounding box center [59, 677] width 4 height 9
click at [150, 671] on link "Strandtorget 1 AS" at bounding box center [160, 678] width 89 height 12
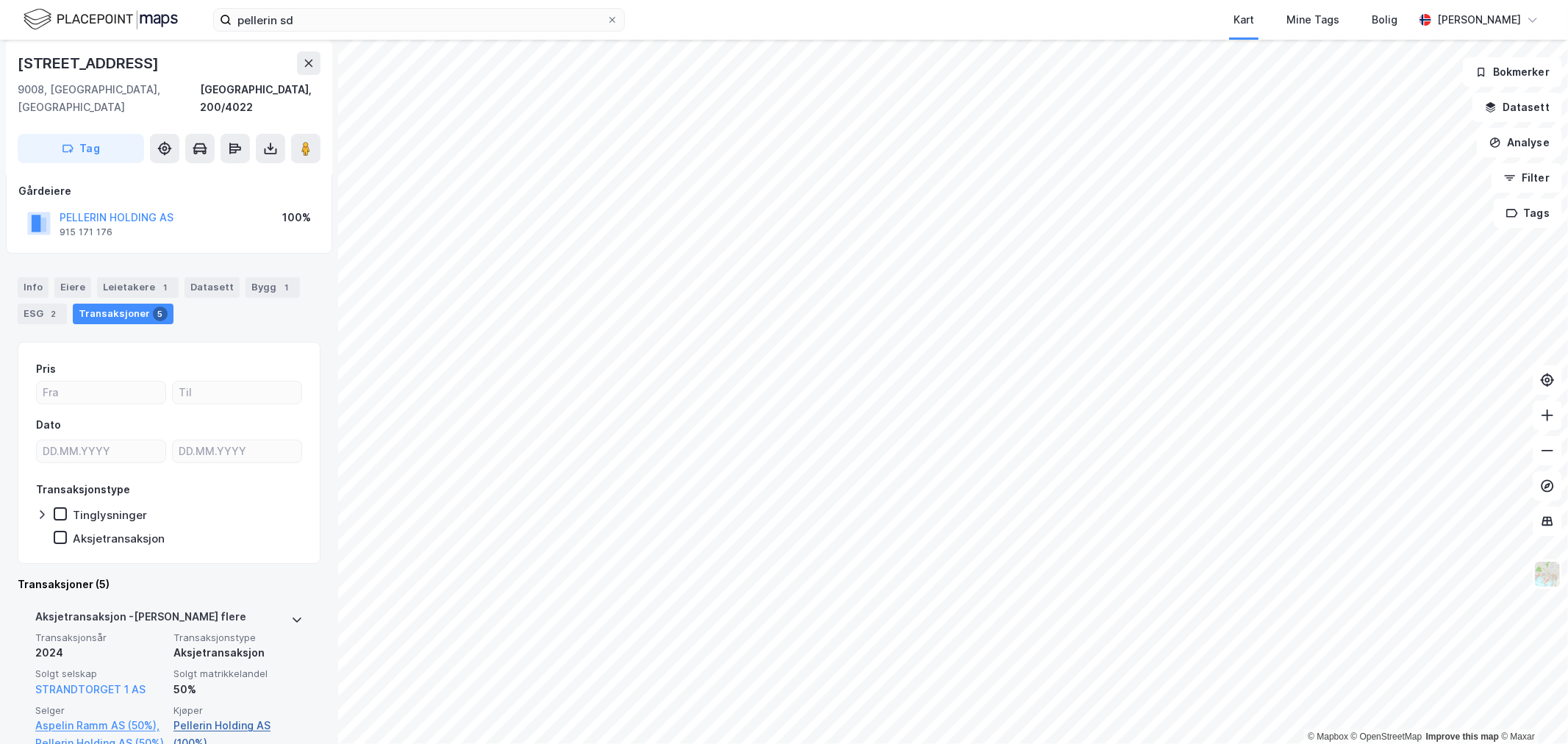
scroll to position [245, 0]
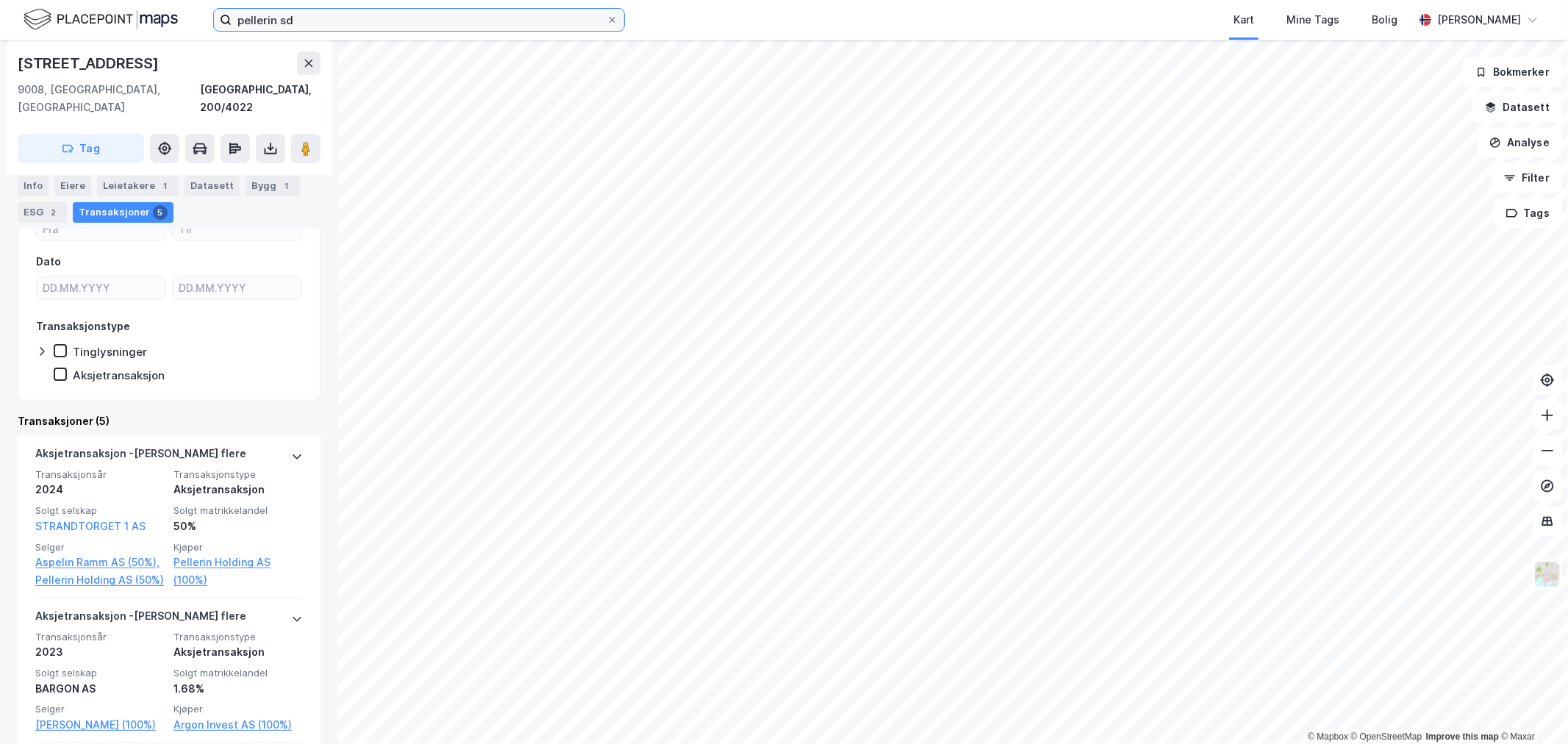
click at [340, 17] on input "pellerin sd" at bounding box center [419, 19] width 375 height 22
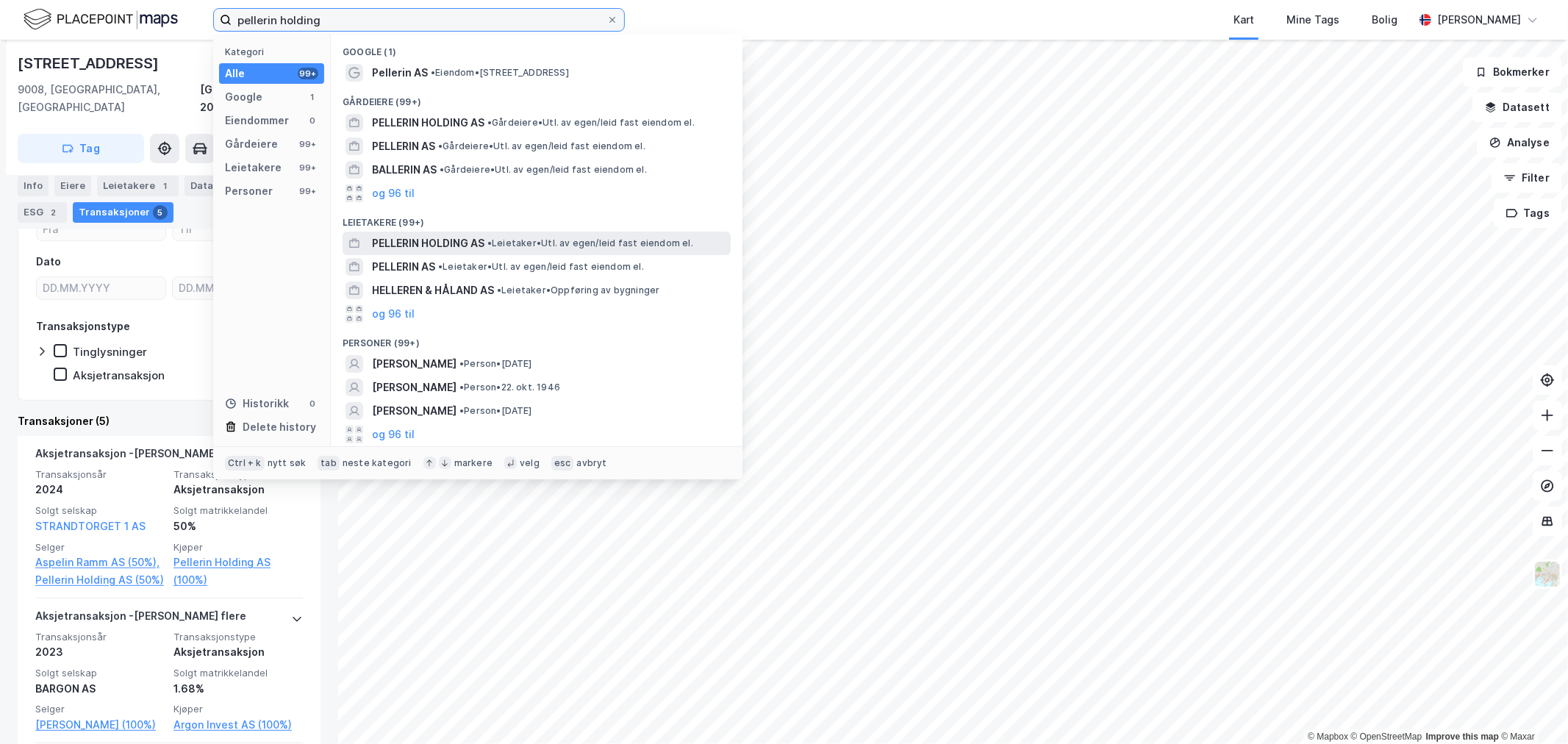
type input "pellerin holding"
click at [459, 244] on span "PELLERIN HOLDING AS" at bounding box center [427, 243] width 112 height 18
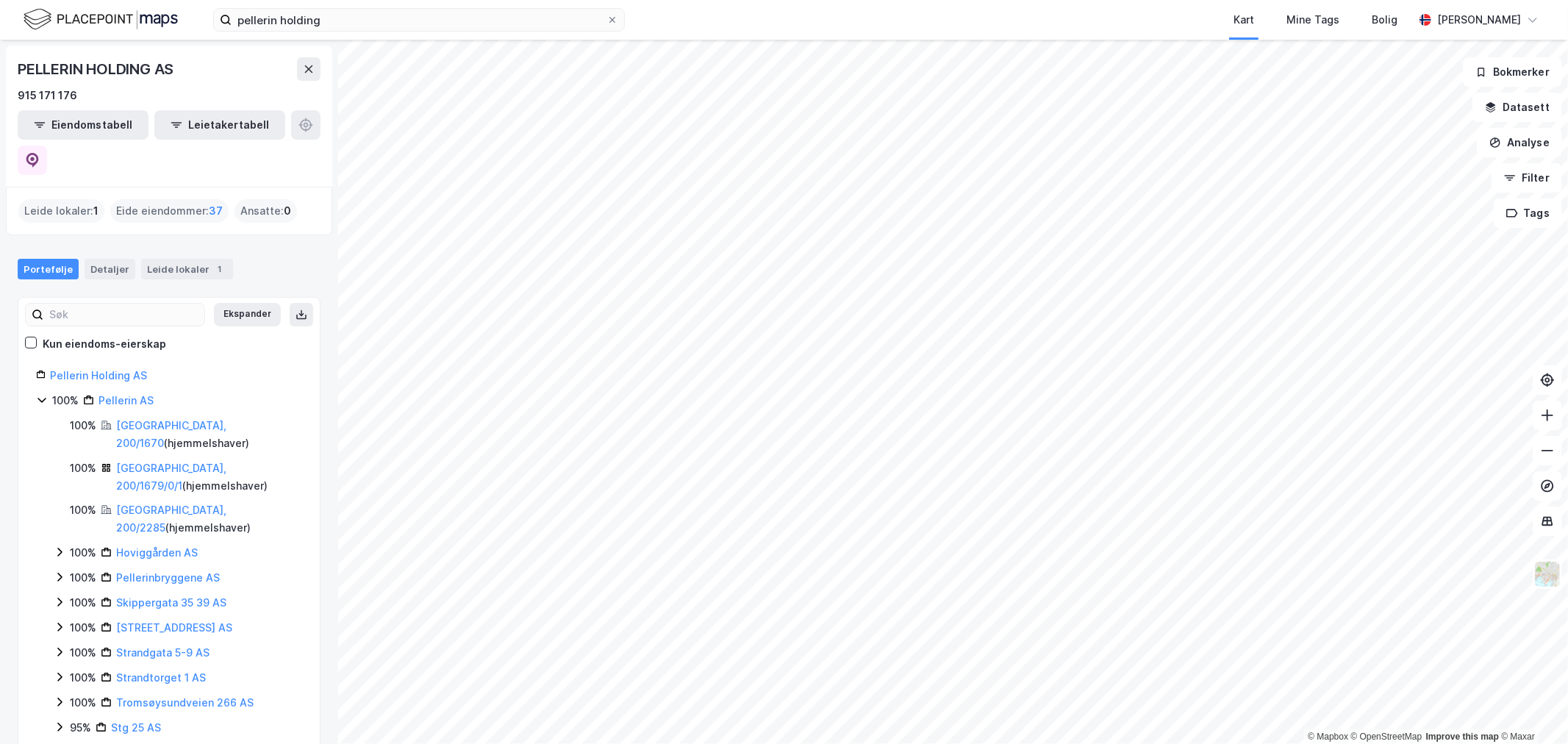
scroll to position [68, 0]
